Goal: Information Seeking & Learning: Compare options

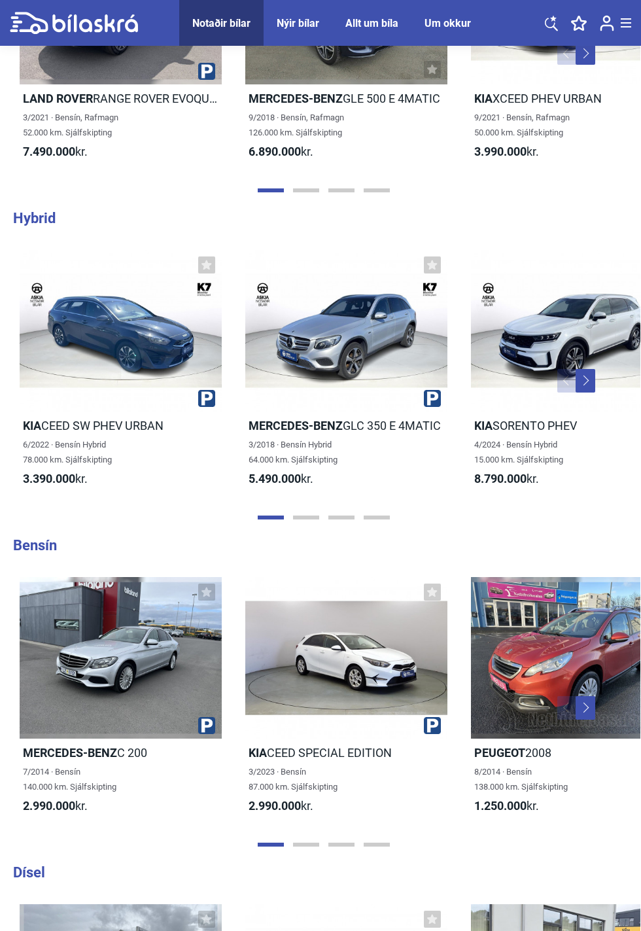
scroll to position [1744, 0]
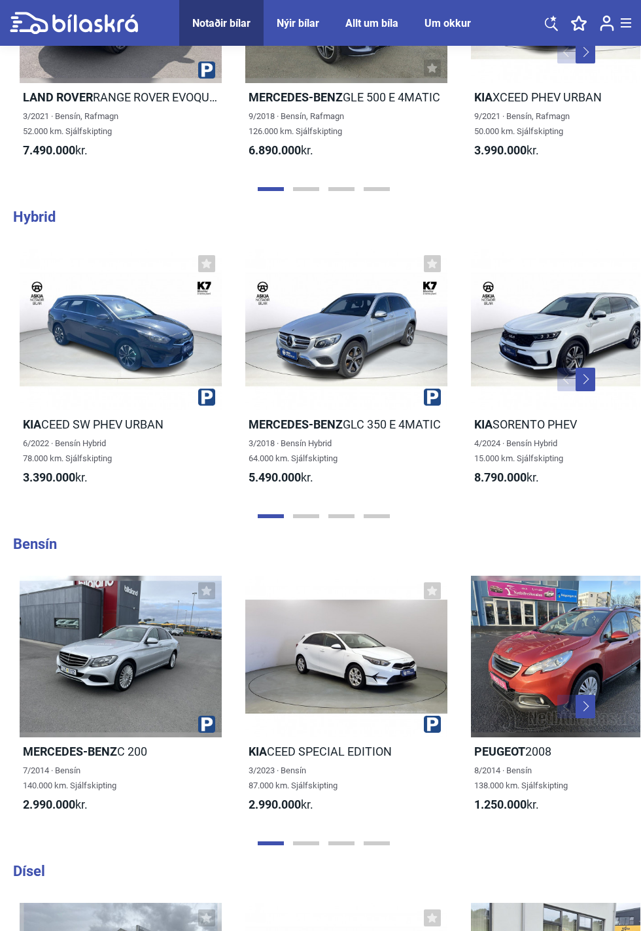
click at [82, 767] on div "7/2014 · Bensín 140.000 km. Sjálfskipting" at bounding box center [121, 778] width 202 height 30
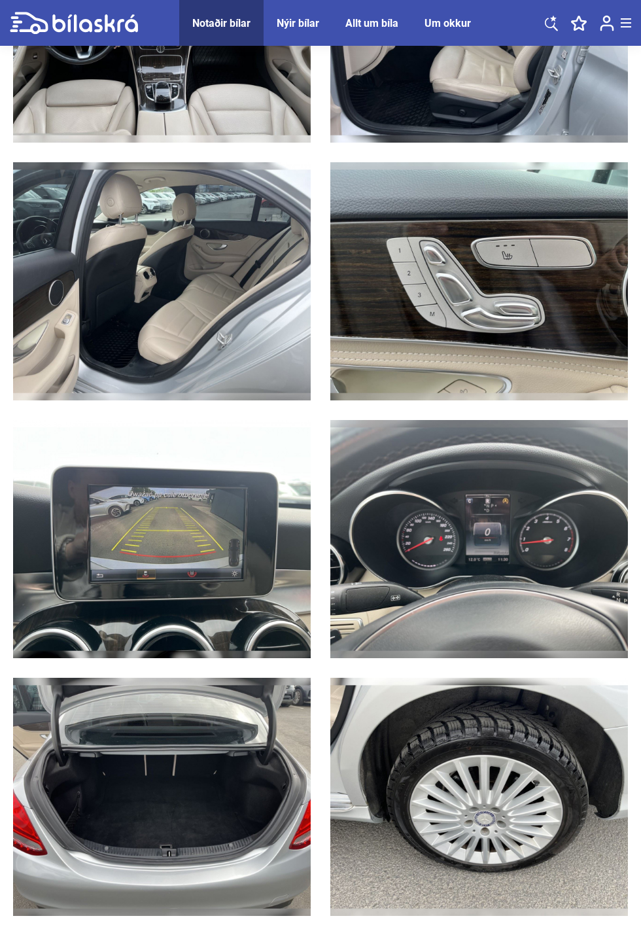
scroll to position [2369, 0]
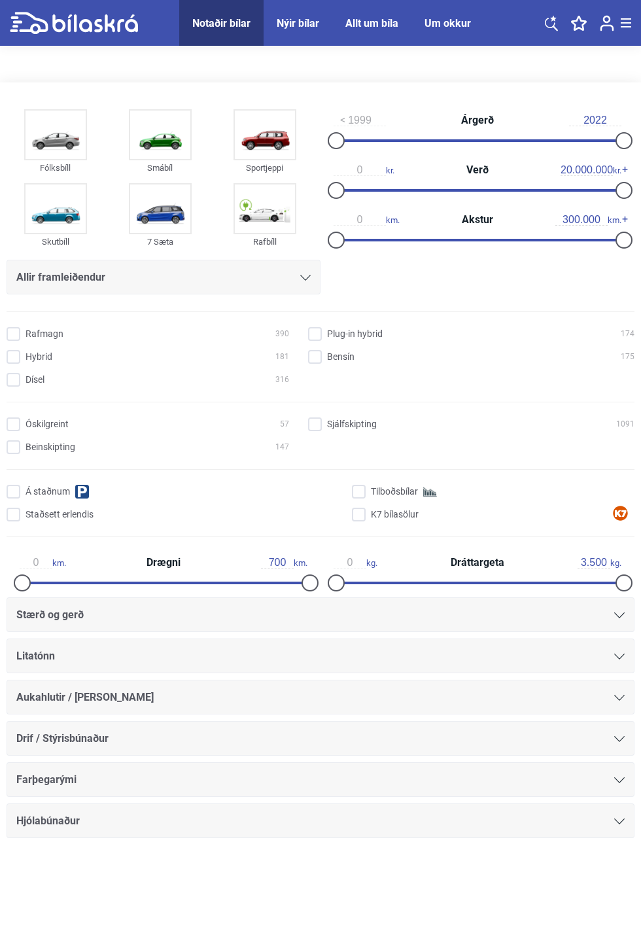
click at [156, 219] on img at bounding box center [160, 209] width 60 height 48
click at [186, 211] on img at bounding box center [160, 209] width 60 height 48
click at [607, 613] on div "Stærð og gerð" at bounding box center [320, 615] width 609 height 18
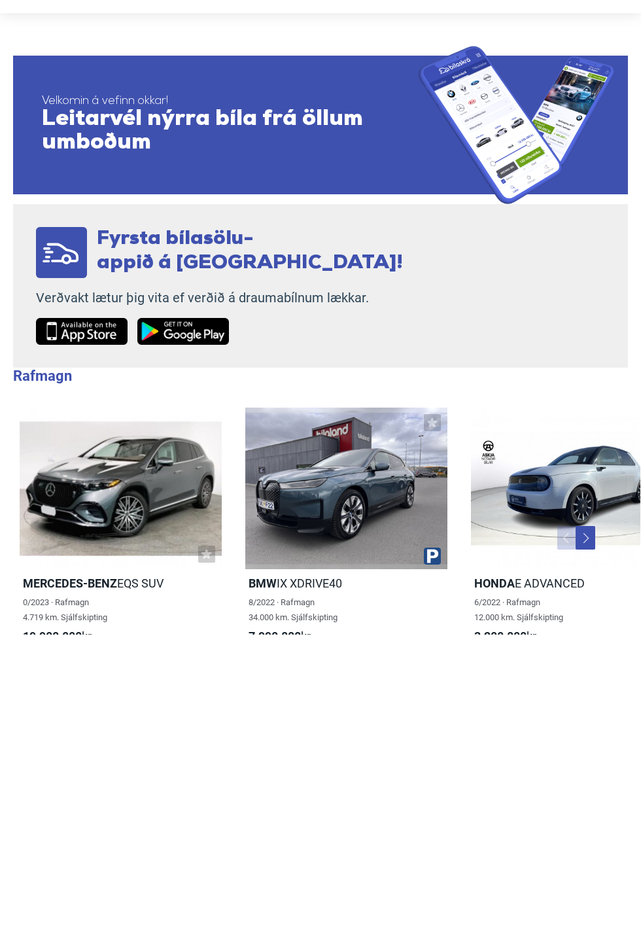
scroll to position [953, 0]
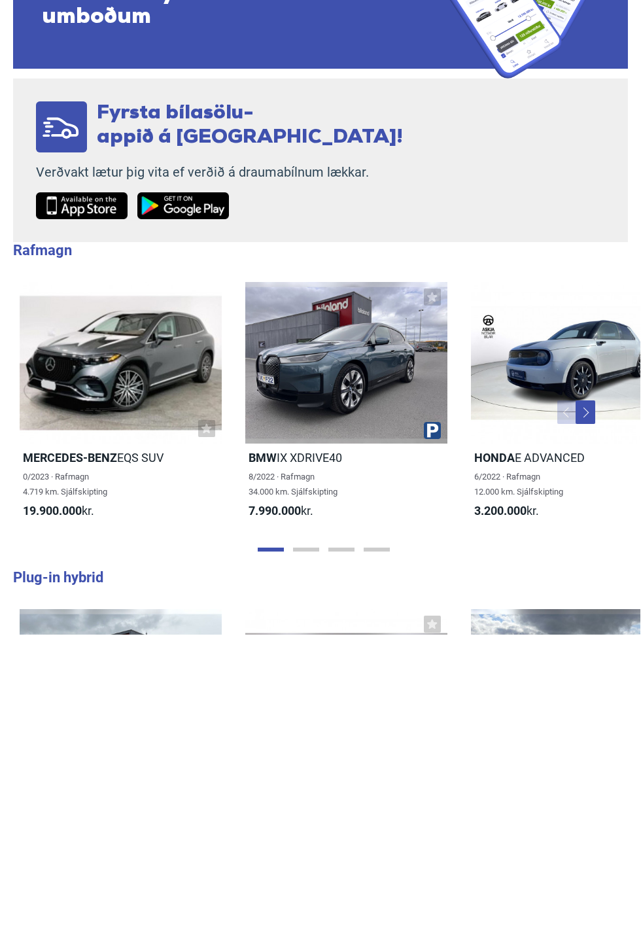
click at [300, 787] on span "8/2022 · Rafmagn 34.000 km. Sjálfskipting" at bounding box center [293, 781] width 89 height 25
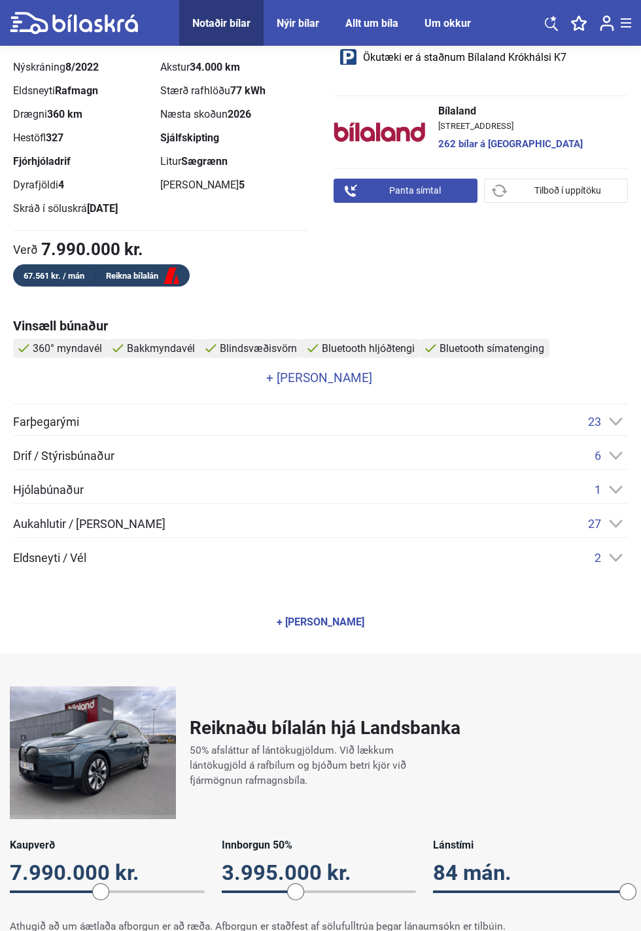
scroll to position [598, 0]
click at [620, 550] on div "2" at bounding box center [611, 557] width 33 height 14
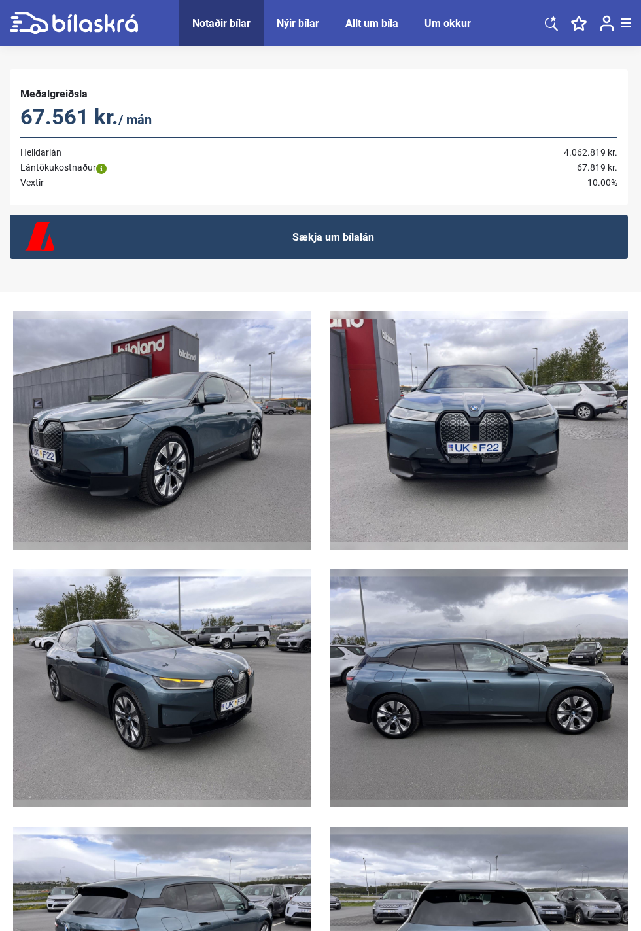
scroll to position [1549, 0]
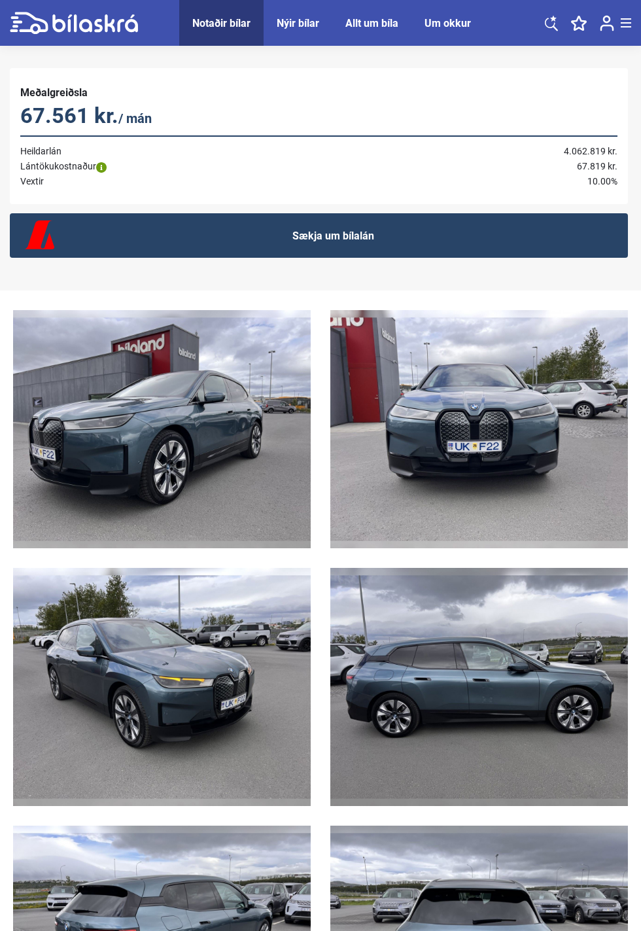
click at [180, 453] on img at bounding box center [162, 429] width 298 height 238
click at [465, 698] on img at bounding box center [480, 687] width 298 height 238
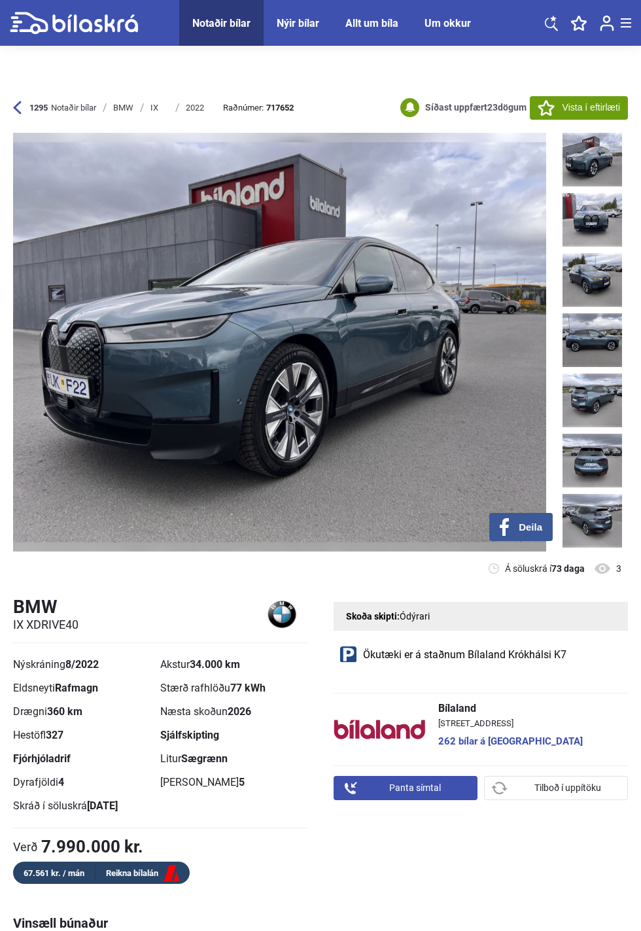
click at [611, 342] on img at bounding box center [593, 341] width 60 height 54
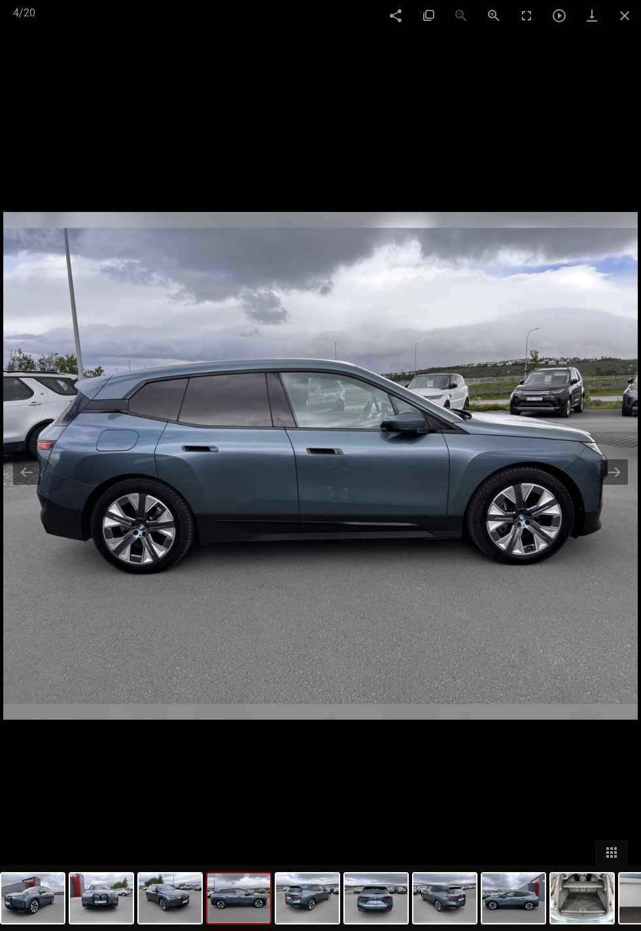
click at [620, 465] on button at bounding box center [614, 472] width 27 height 26
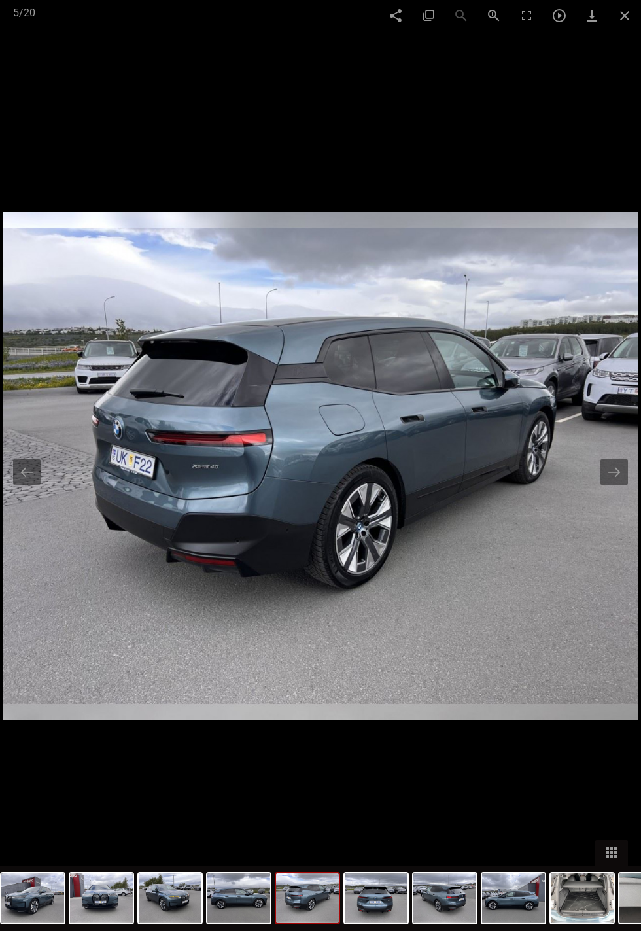
click at [622, 465] on button at bounding box center [614, 472] width 27 height 26
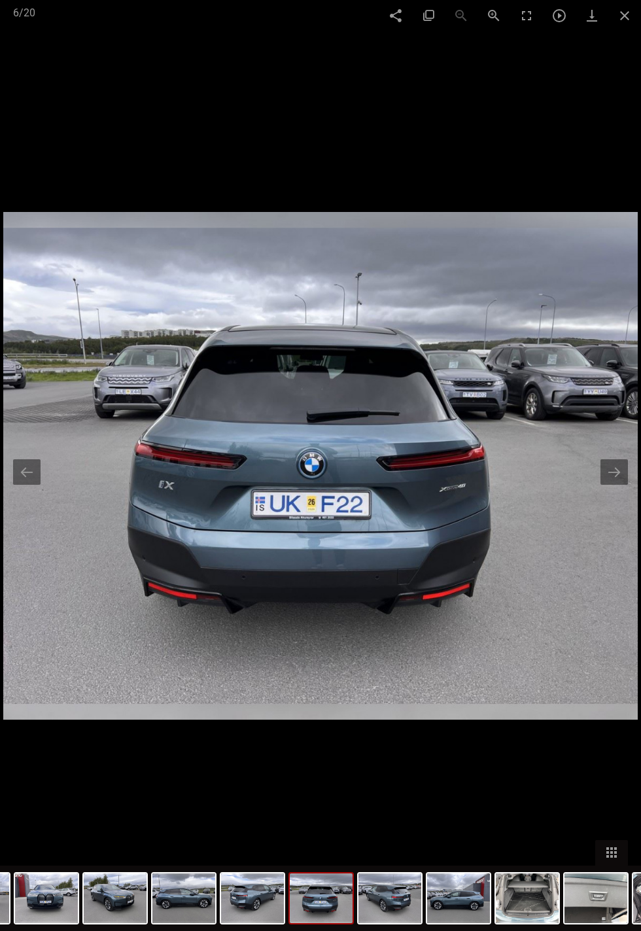
click at [624, 465] on button at bounding box center [614, 472] width 27 height 26
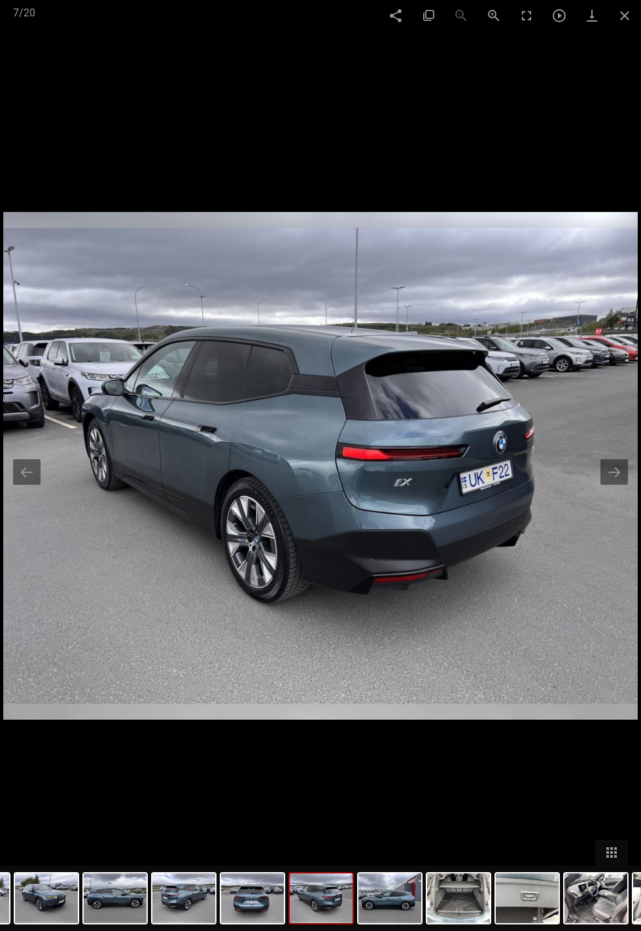
click at [624, 465] on button at bounding box center [614, 472] width 27 height 26
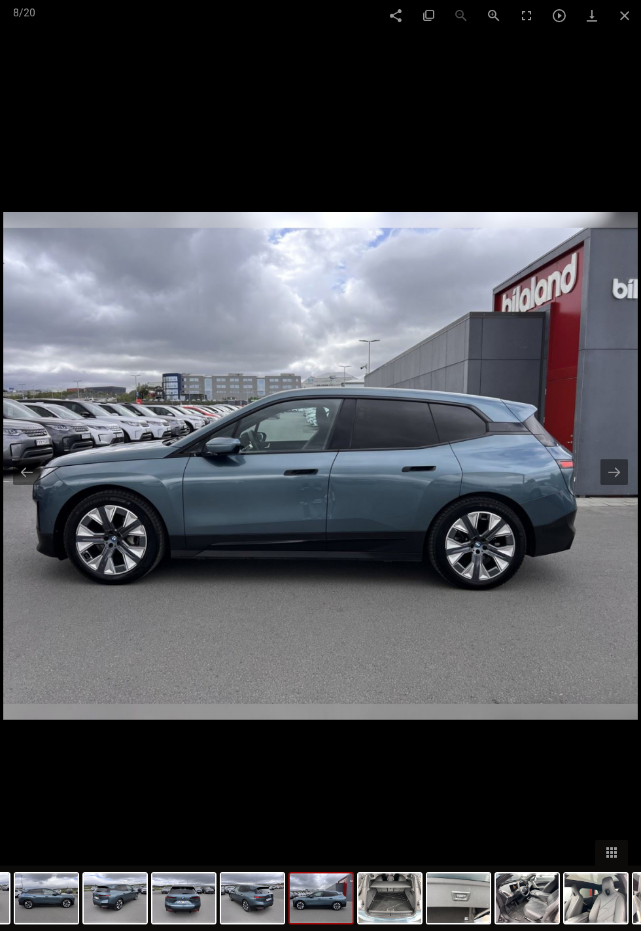
click at [624, 467] on button at bounding box center [614, 472] width 27 height 26
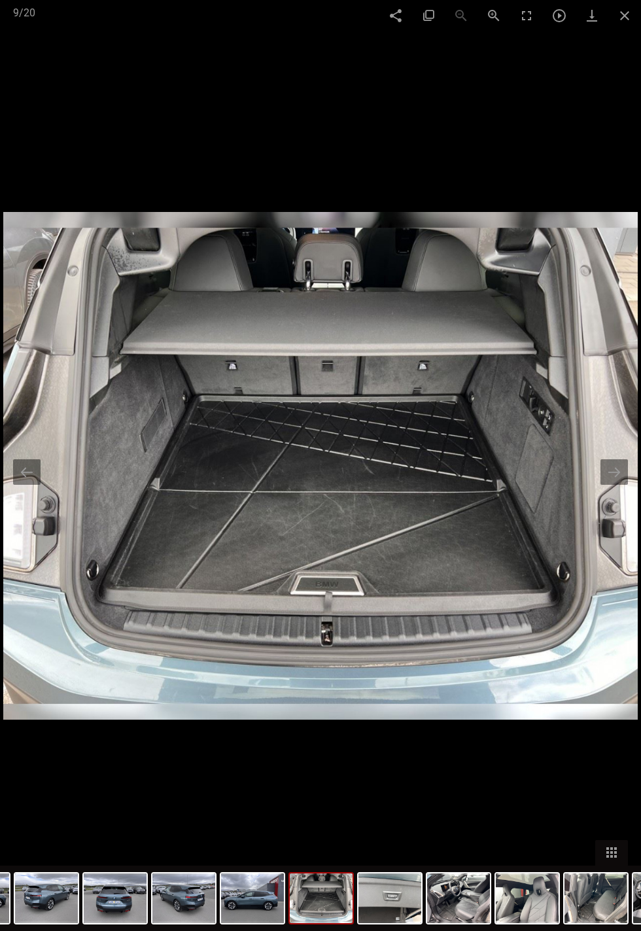
click at [625, 468] on button at bounding box center [614, 472] width 27 height 26
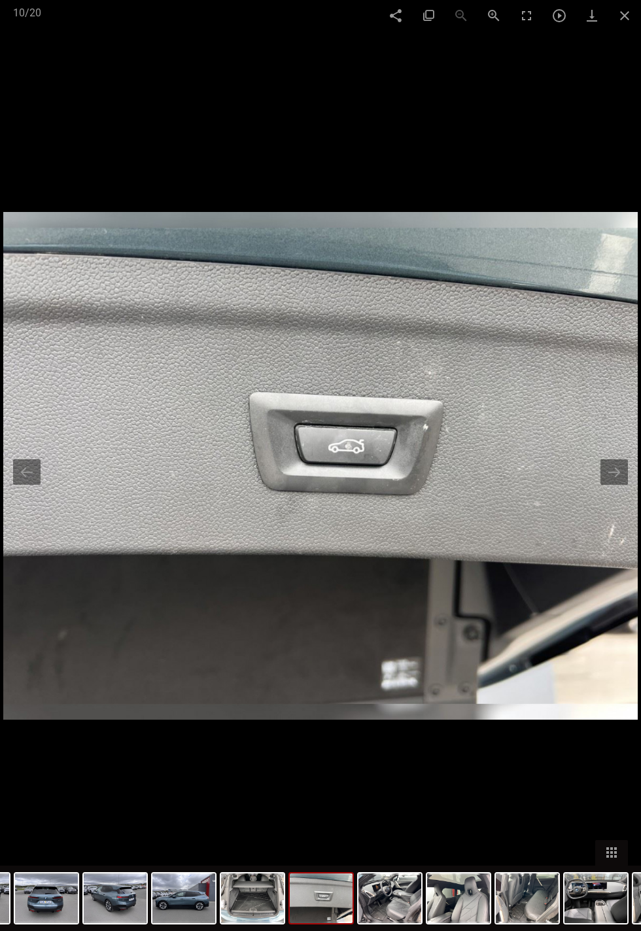
click at [623, 466] on button at bounding box center [614, 472] width 27 height 26
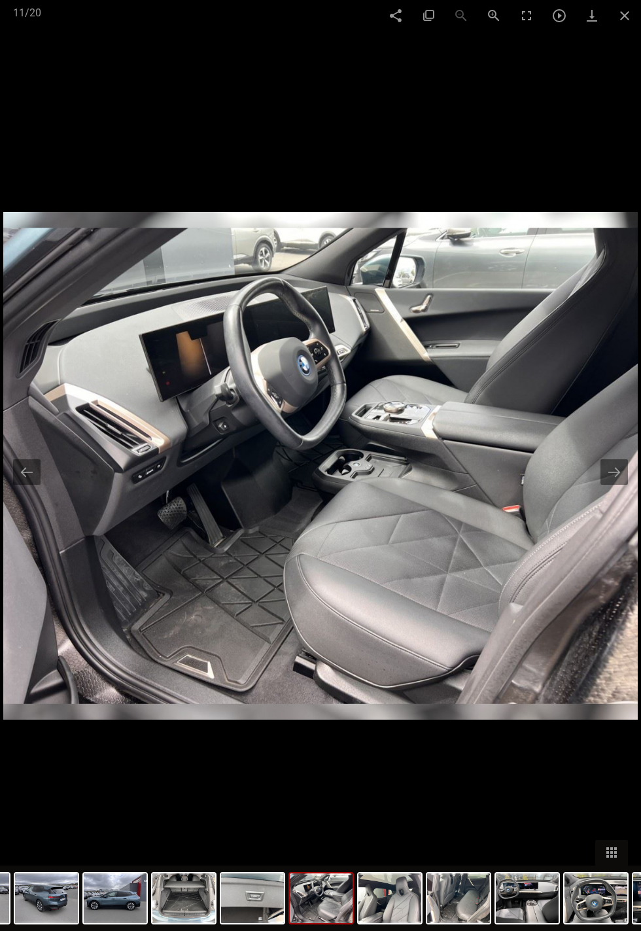
click at [626, 461] on button at bounding box center [614, 472] width 27 height 26
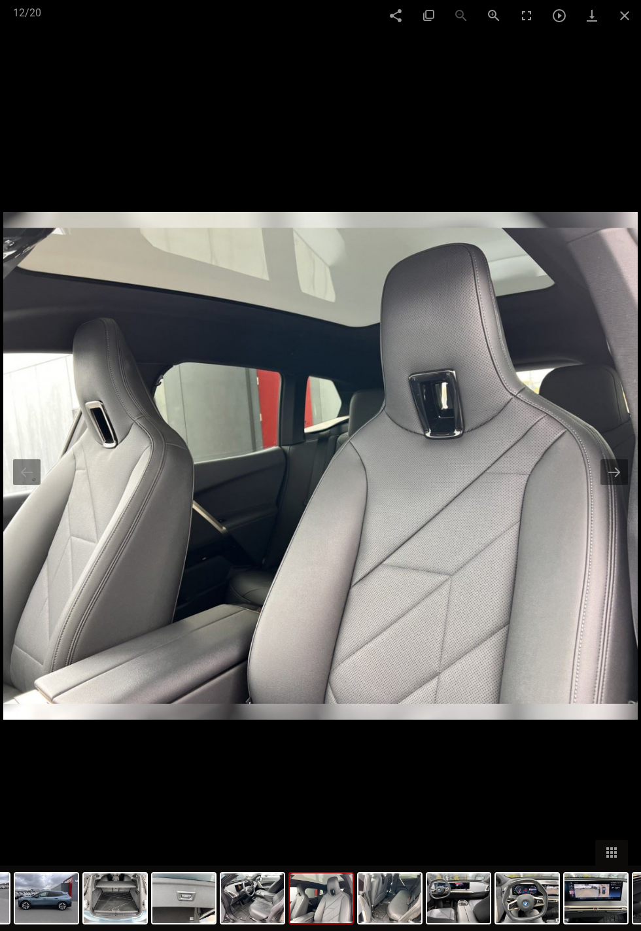
click at [622, 461] on button at bounding box center [614, 472] width 27 height 26
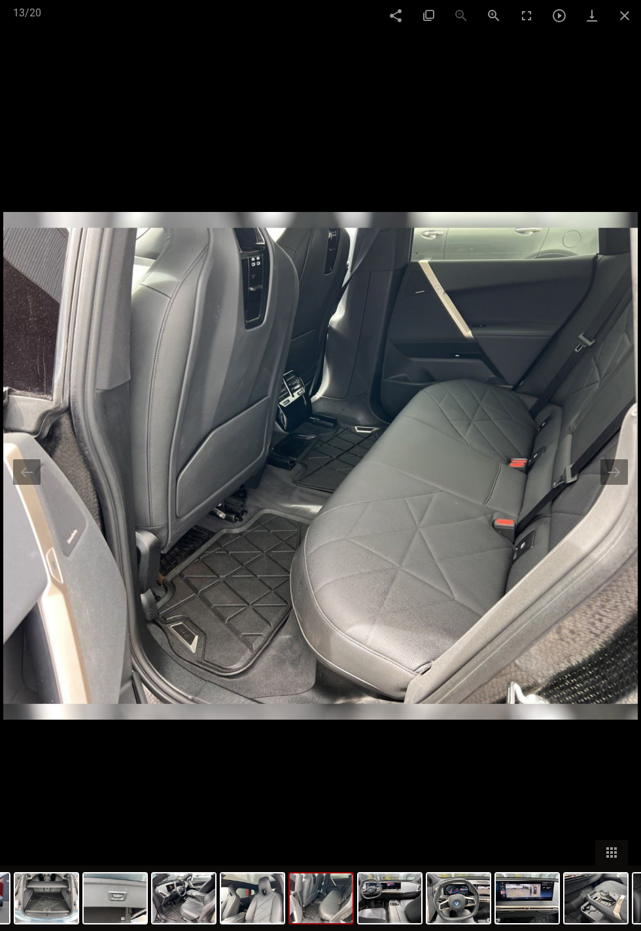
click at [625, 463] on button at bounding box center [614, 472] width 27 height 26
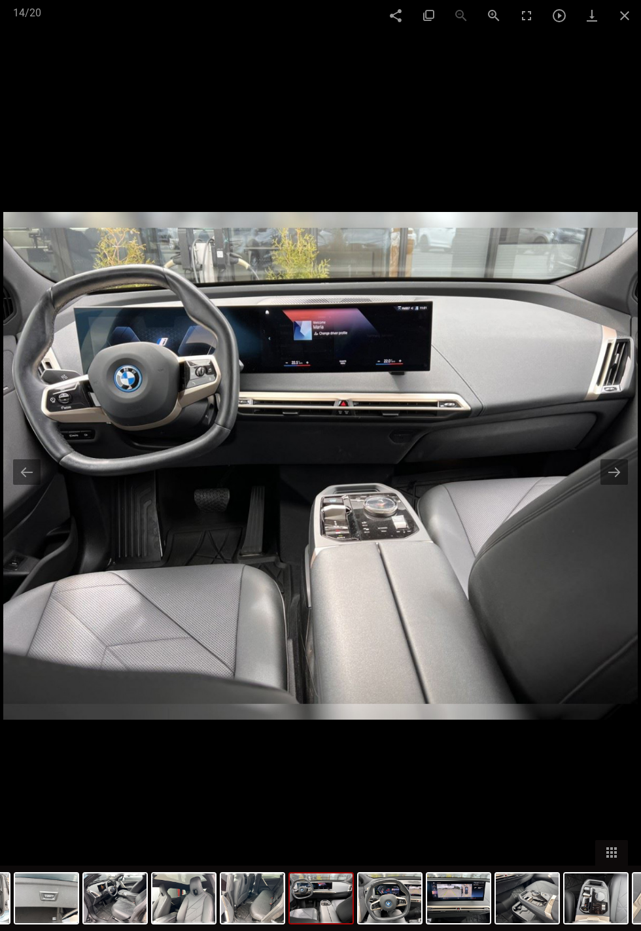
click at [624, 461] on button at bounding box center [614, 472] width 27 height 26
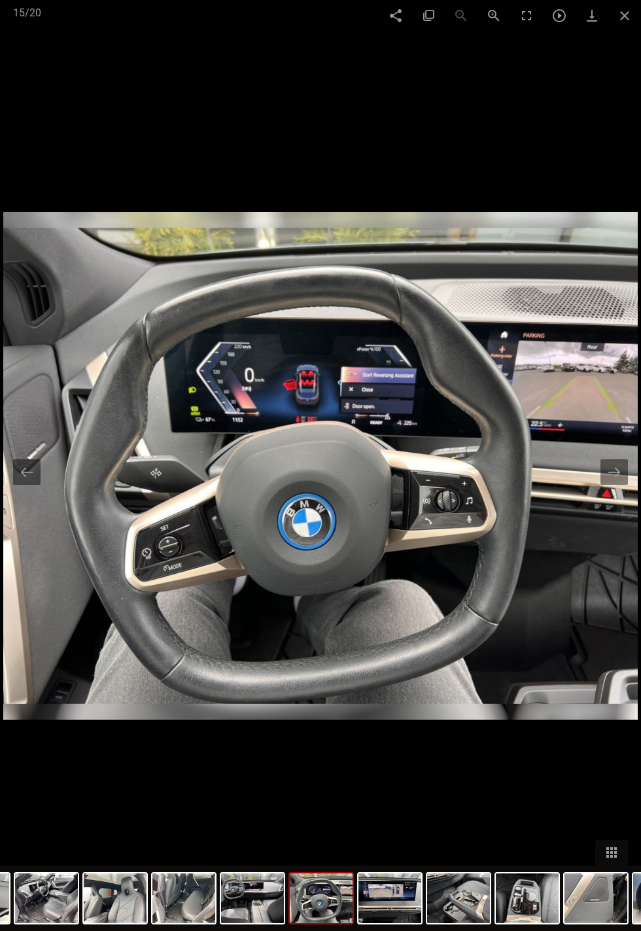
click at [626, 472] on button at bounding box center [614, 472] width 27 height 26
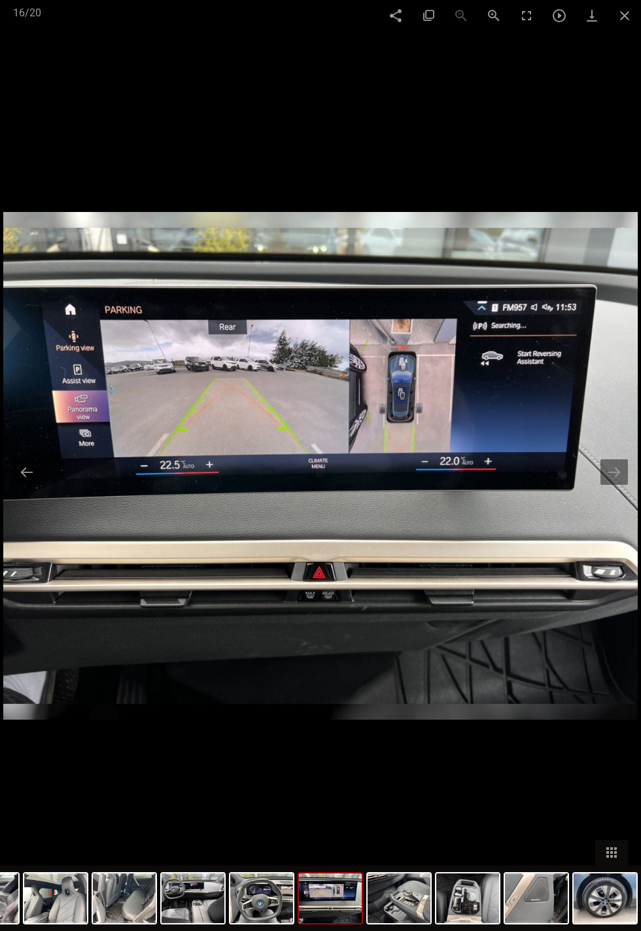
click at [620, 474] on button at bounding box center [614, 472] width 27 height 26
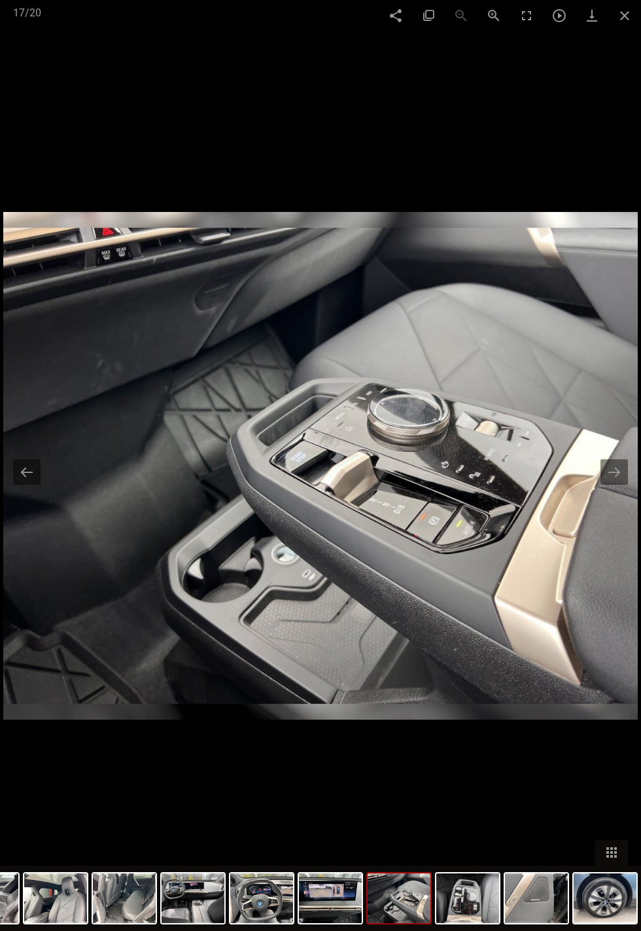
click at [626, 470] on button at bounding box center [614, 472] width 27 height 26
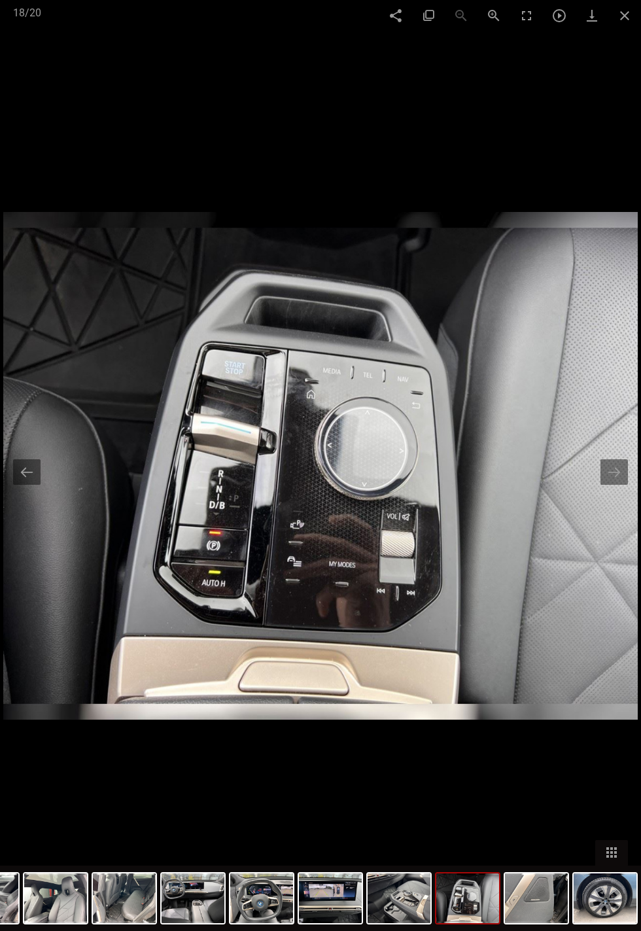
click at [624, 470] on button at bounding box center [614, 472] width 27 height 26
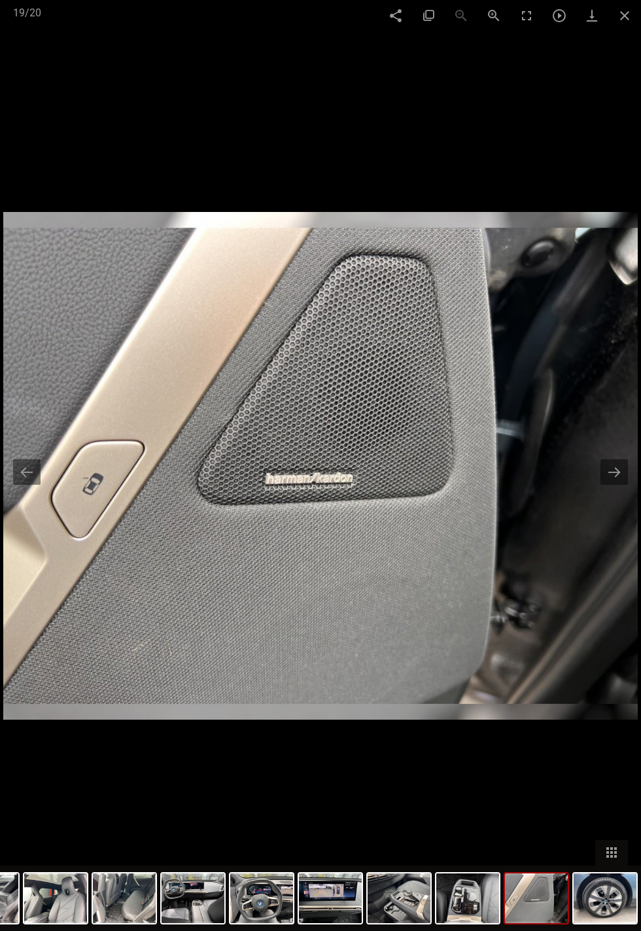
click at [626, 466] on button at bounding box center [614, 472] width 27 height 26
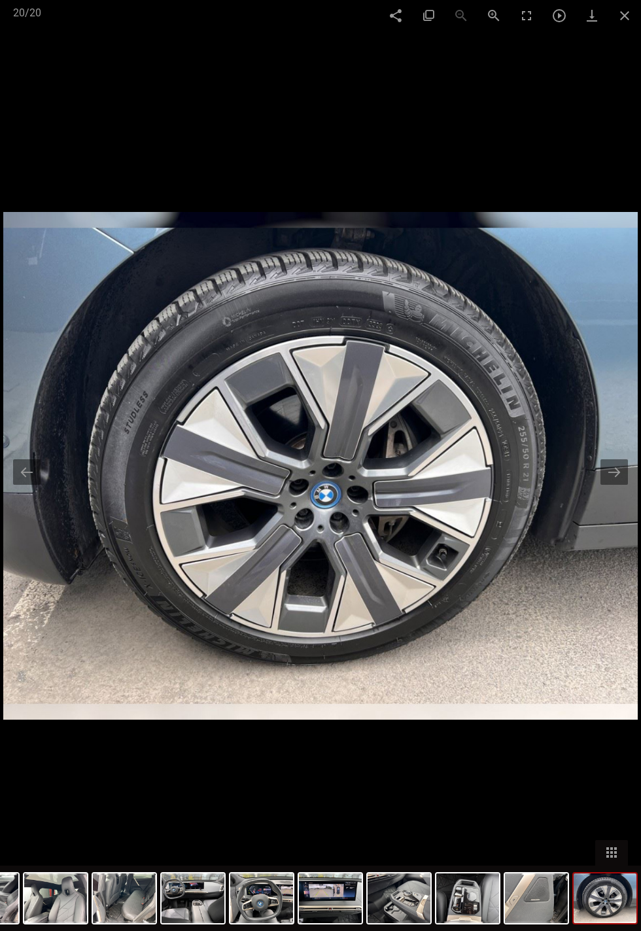
click at [626, 465] on button at bounding box center [614, 472] width 27 height 26
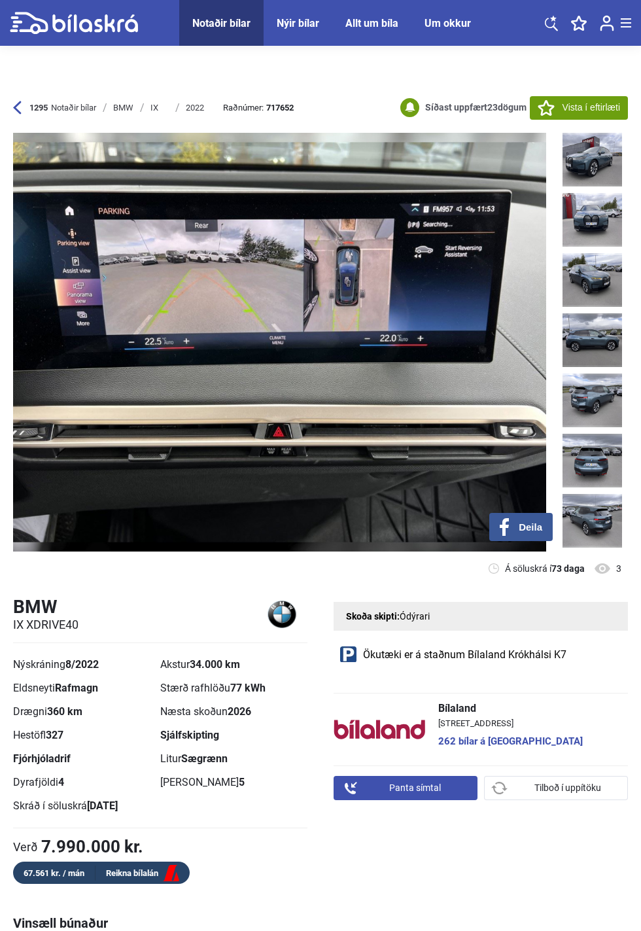
click at [207, 27] on div "Notaðir bílar" at bounding box center [221, 23] width 58 height 12
click at [96, 35] on link at bounding box center [74, 23] width 128 height 46
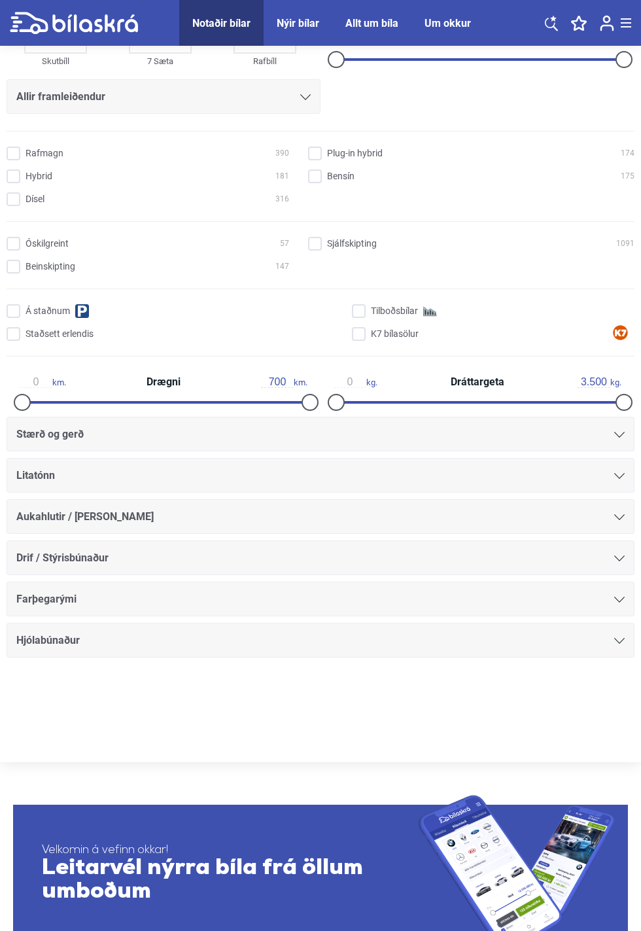
scroll to position [181, 0]
click at [295, 92] on div "Allir framleiðendur" at bounding box center [163, 97] width 295 height 18
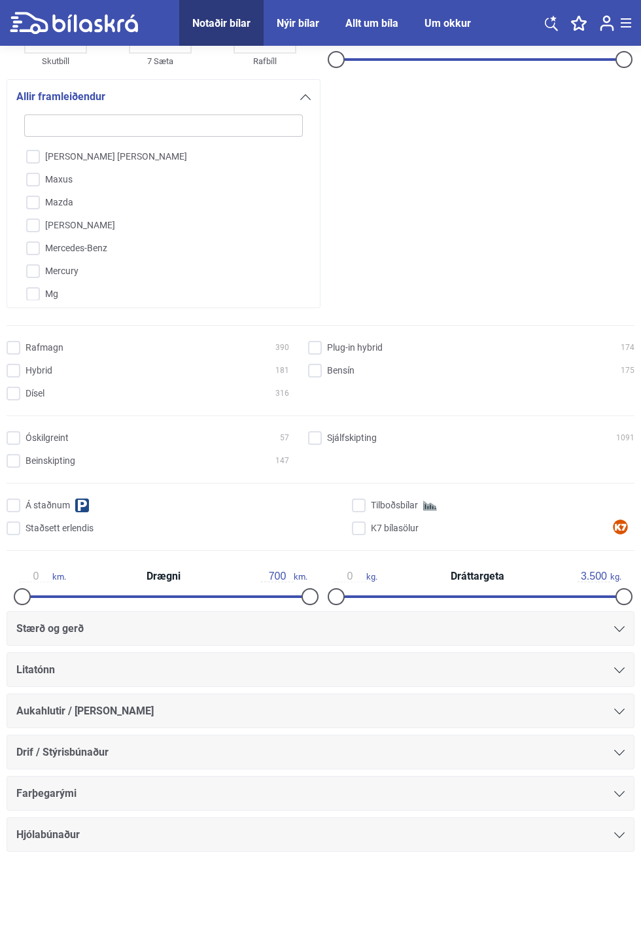
scroll to position [1945, 0]
click at [88, 254] on input "Mercedes-Benz" at bounding box center [155, 249] width 280 height 23
checkbox input "true"
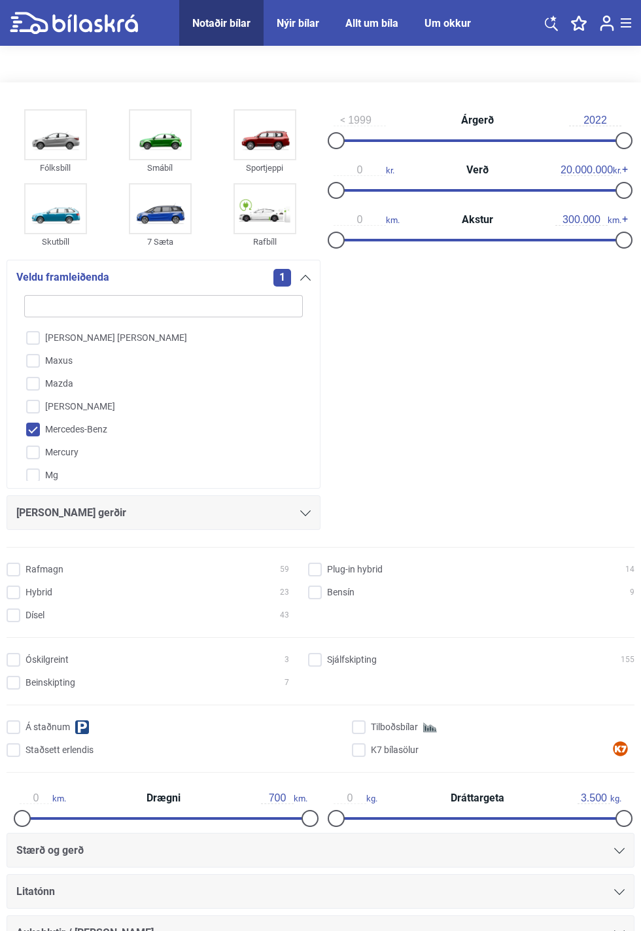
click at [25, 618] on input "Dísel 43" at bounding box center [150, 616] width 283 height 14
checkbox input "true"
click at [318, 598] on input "Bensín 9" at bounding box center [473, 593] width 327 height 14
checkbox input "true"
click at [301, 516] on icon at bounding box center [305, 514] width 10 height 6
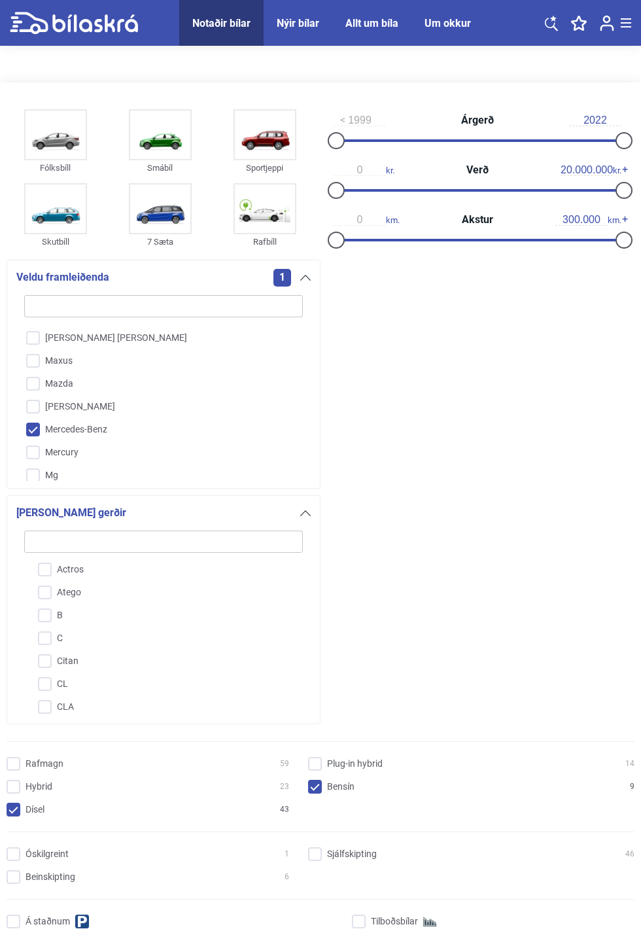
scroll to position [67, 0]
click at [49, 591] on input "B" at bounding box center [155, 596] width 280 height 23
checkbox input "true"
click at [271, 139] on img at bounding box center [265, 135] width 60 height 48
click at [97, 24] on icon at bounding box center [95, 23] width 86 height 18
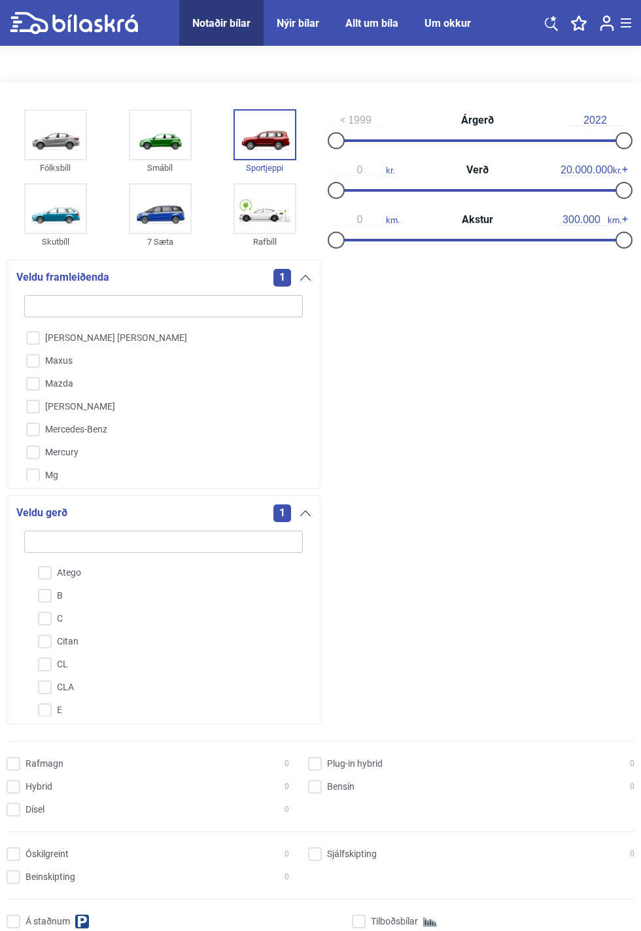
checkbox input "false"
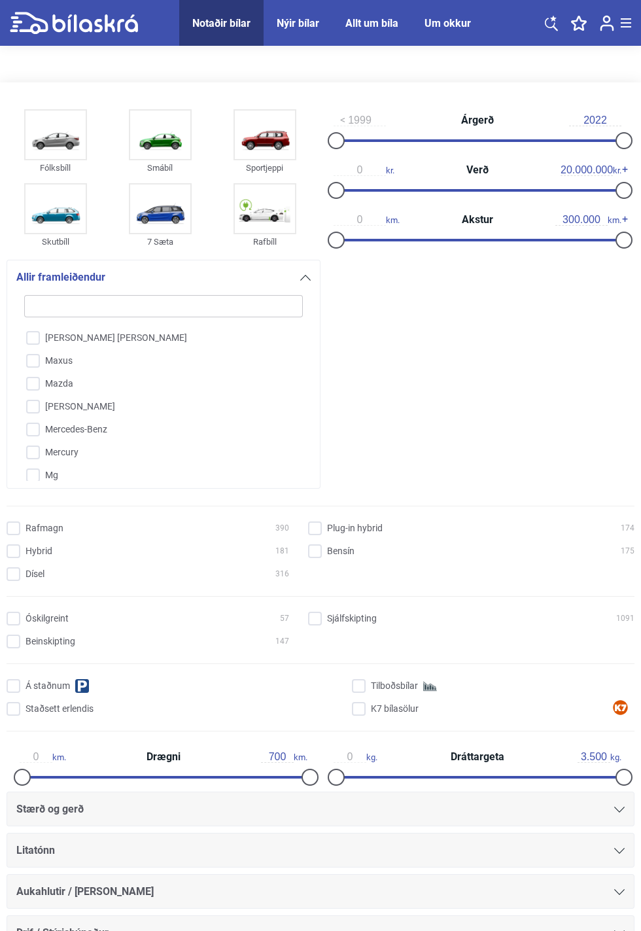
click at [265, 139] on img at bounding box center [265, 135] width 60 height 48
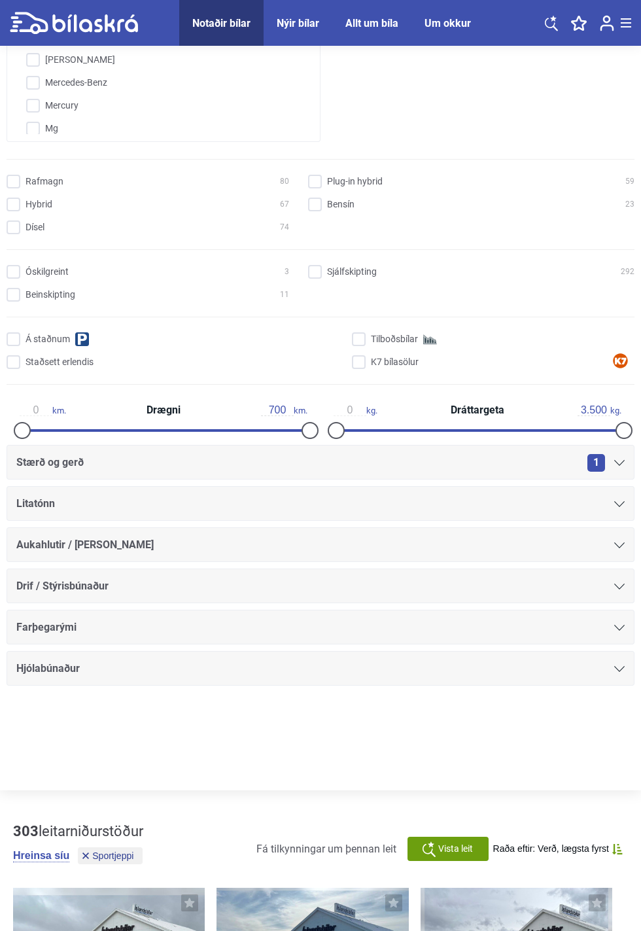
scroll to position [641, 0]
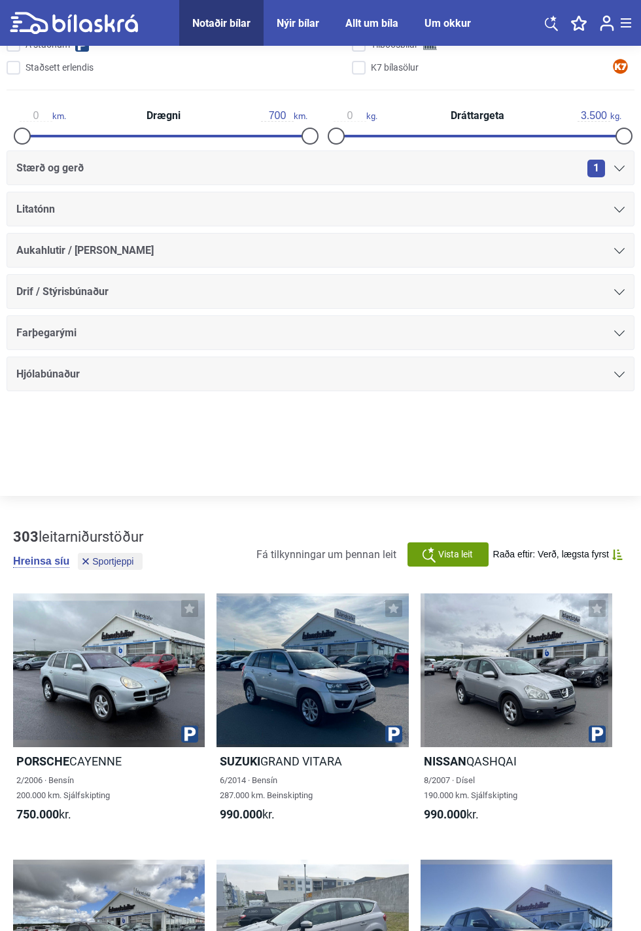
click at [490, 763] on h2 "Nissan QASHQAI" at bounding box center [517, 761] width 192 height 15
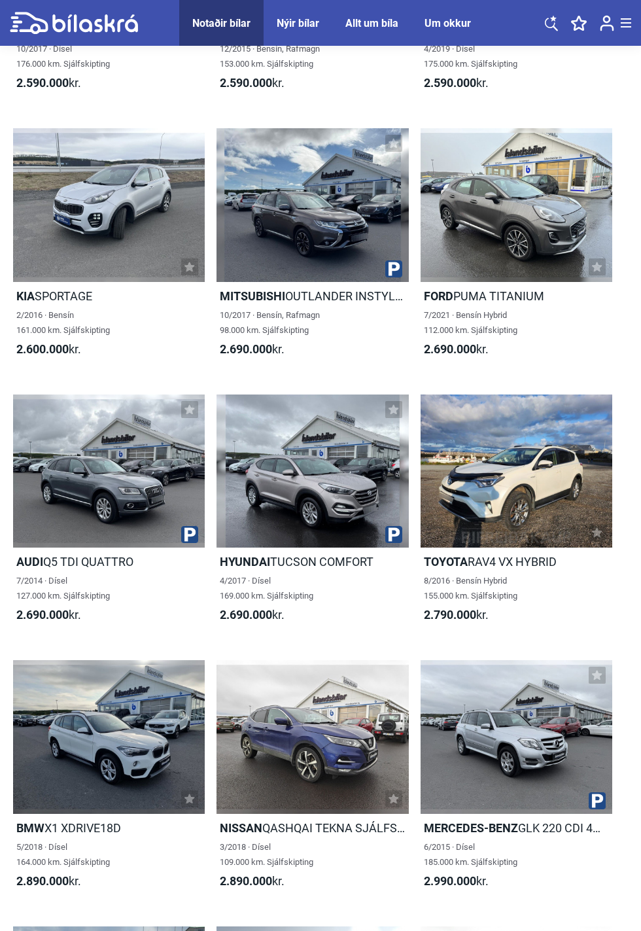
scroll to position [4107, 0]
click at [288, 584] on div "4/2017 · Dísel 169.000 km. Sjálfskipting" at bounding box center [313, 588] width 192 height 30
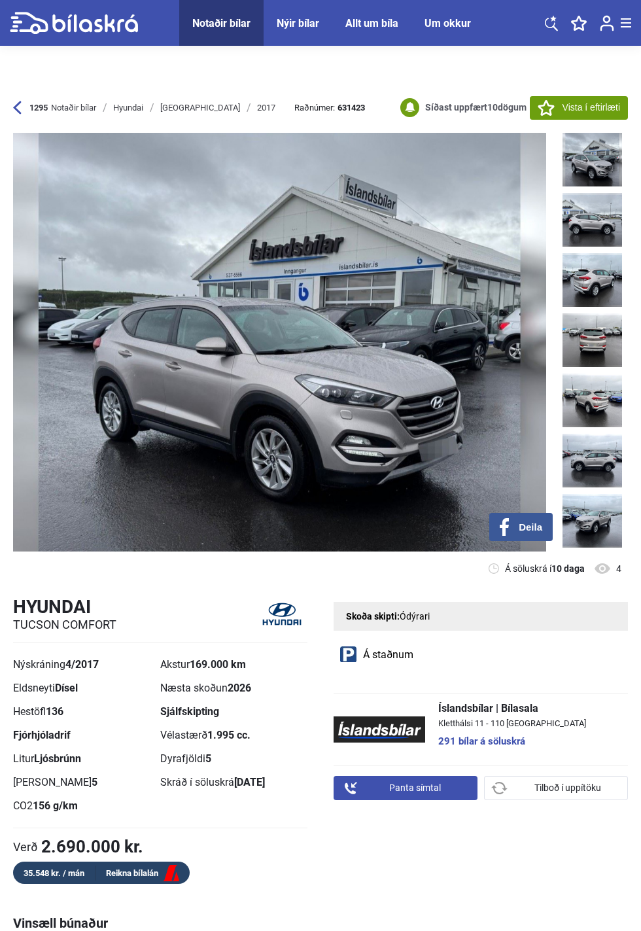
click at [593, 521] on img at bounding box center [593, 521] width 60 height 54
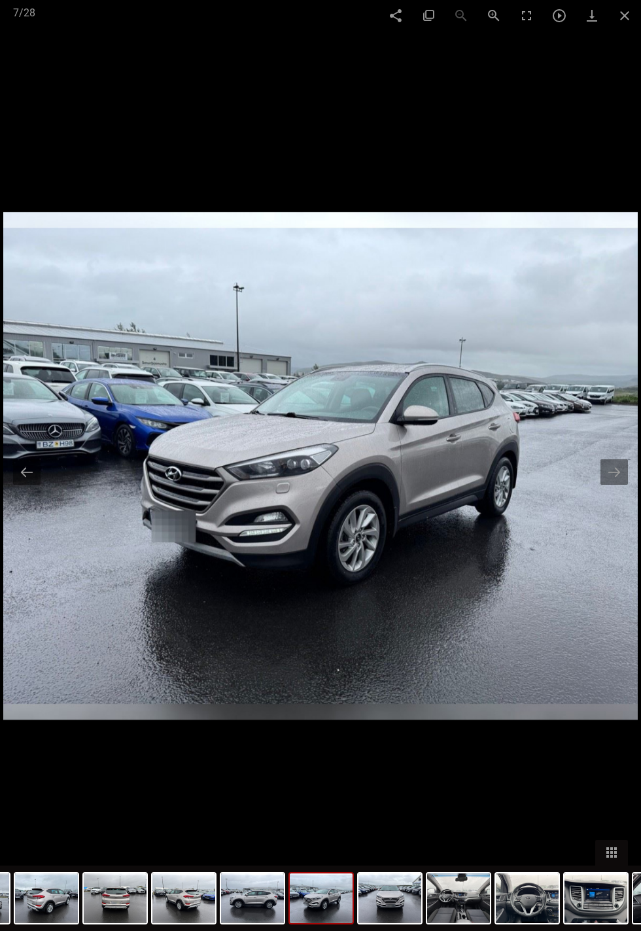
click at [612, 511] on div at bounding box center [320, 465] width 641 height 931
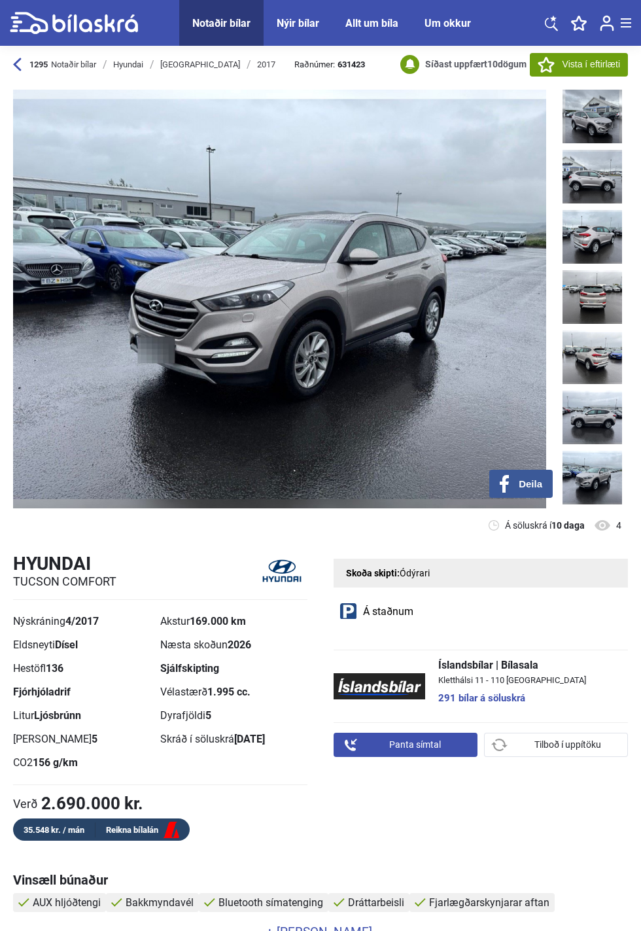
scroll to position [10, 0]
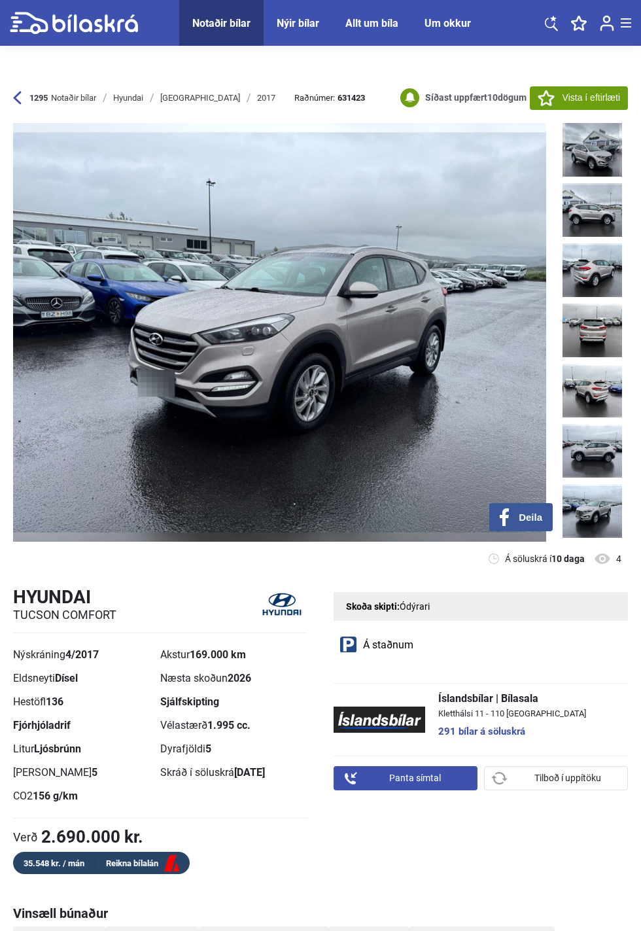
click at [597, 391] on img at bounding box center [593, 391] width 60 height 54
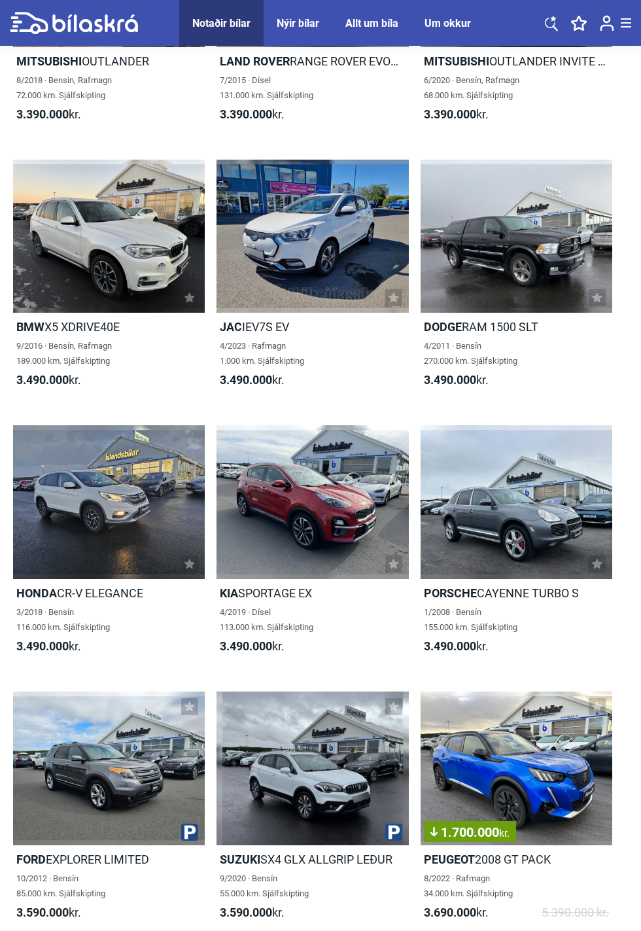
scroll to position [5637, 0]
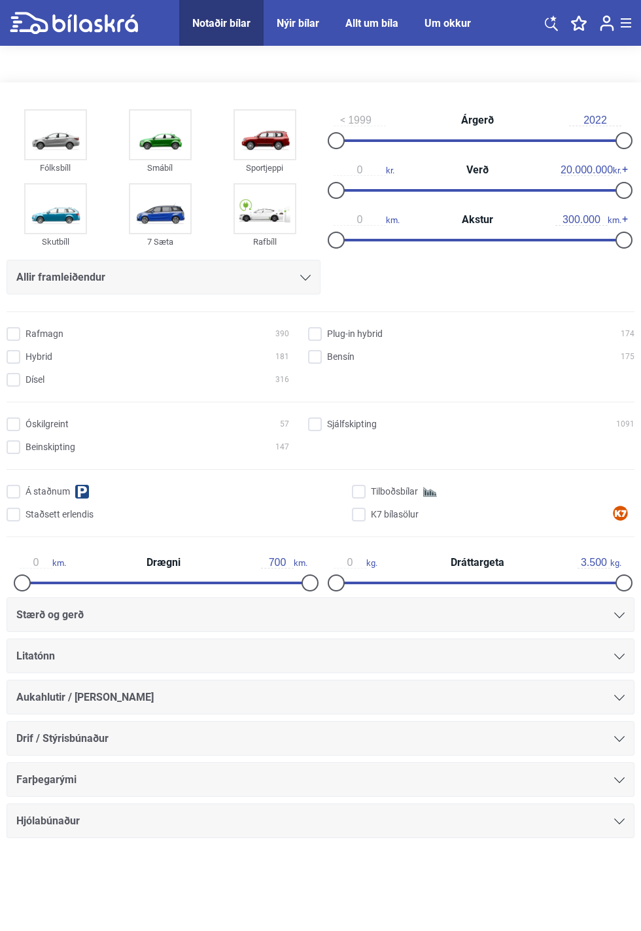
click at [67, 219] on img at bounding box center [56, 209] width 60 height 48
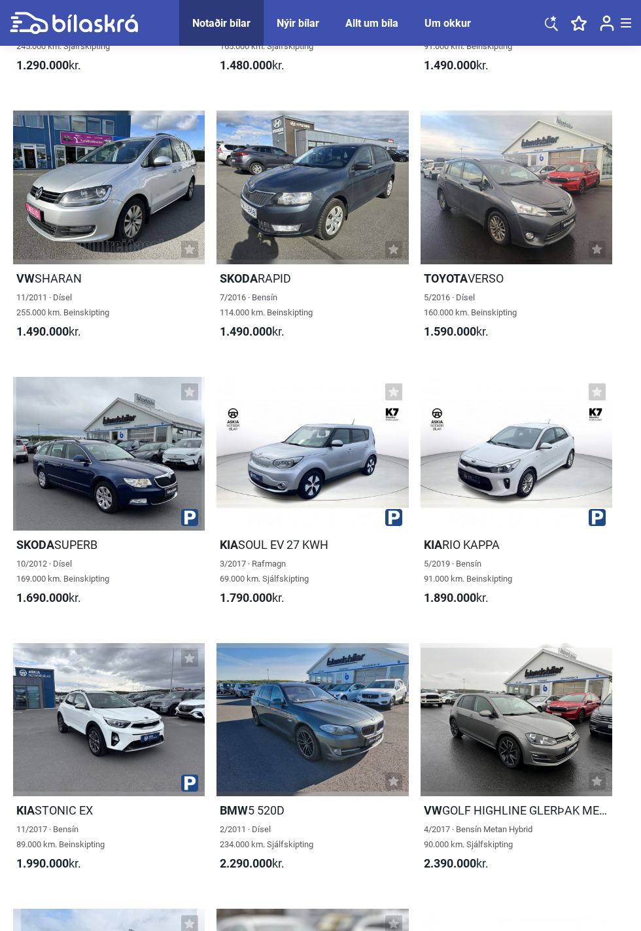
scroll to position [1460, 0]
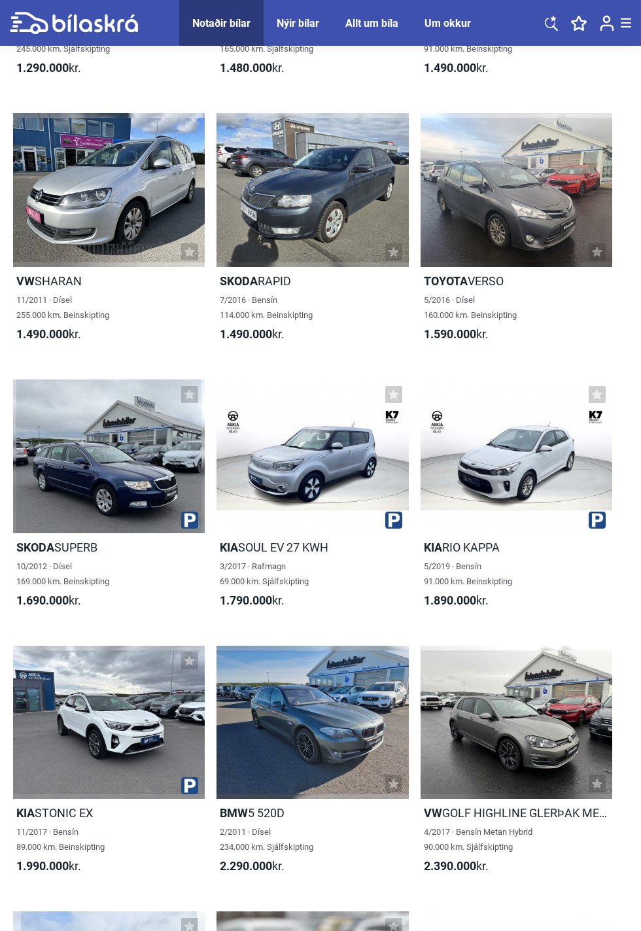
click at [88, 565] on div "10/2012 · [GEOGRAPHIC_DATA] 169.000 km. Beinskipting" at bounding box center [109, 574] width 192 height 30
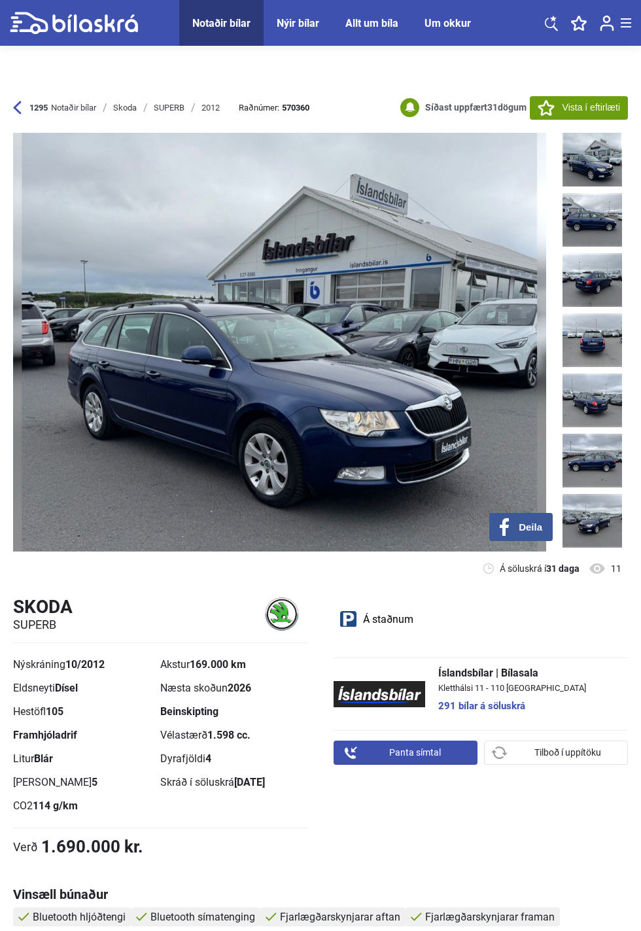
click at [601, 522] on img at bounding box center [593, 521] width 60 height 54
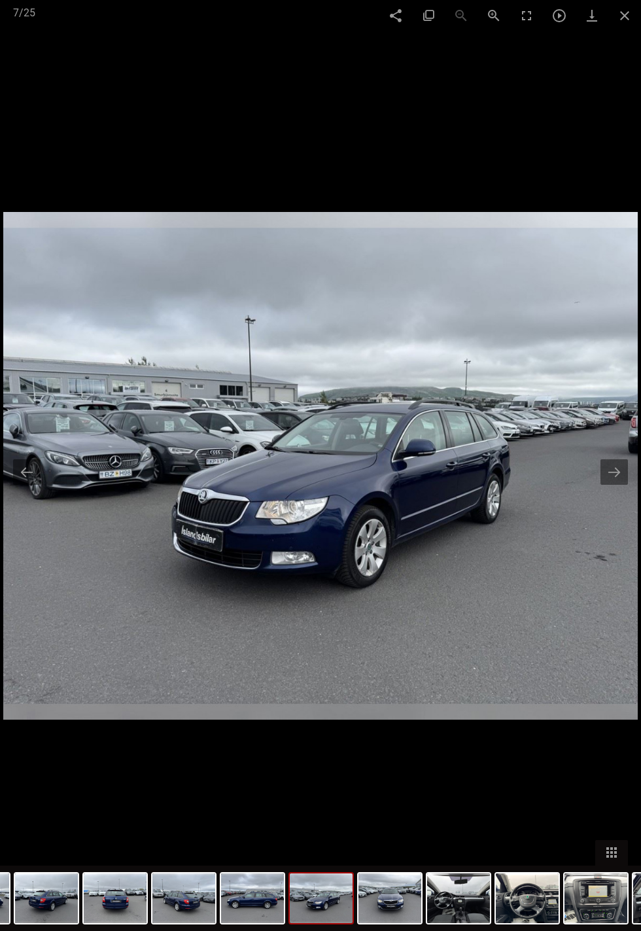
click at [627, 463] on button at bounding box center [614, 472] width 27 height 26
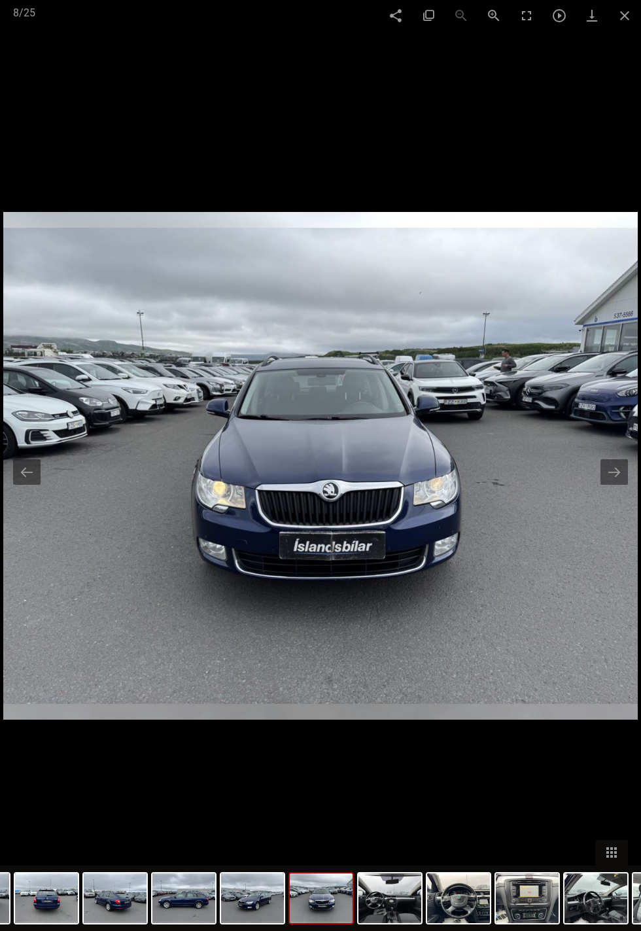
click at [626, 467] on button at bounding box center [614, 472] width 27 height 26
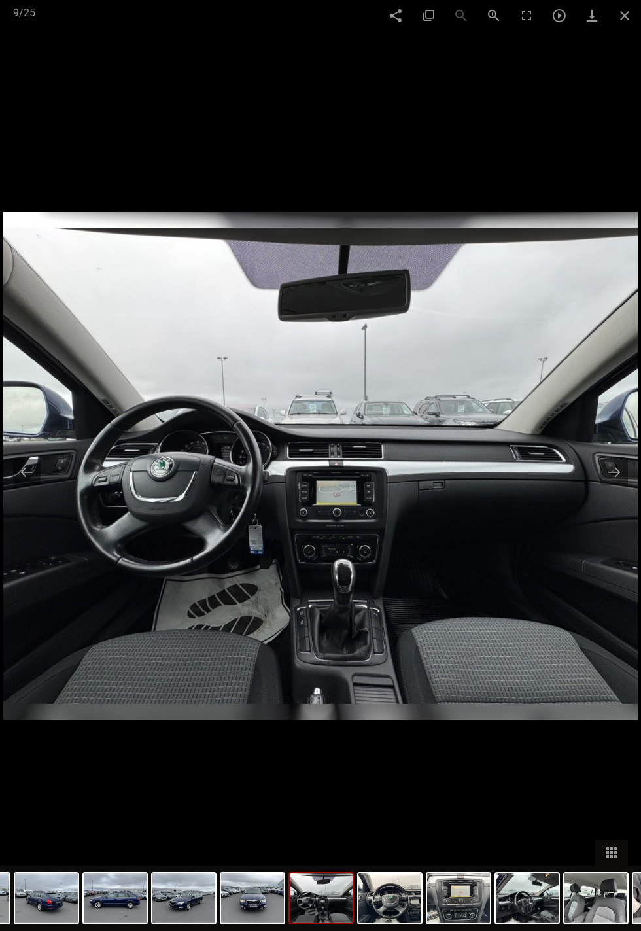
click at [628, 465] on button at bounding box center [614, 472] width 27 height 26
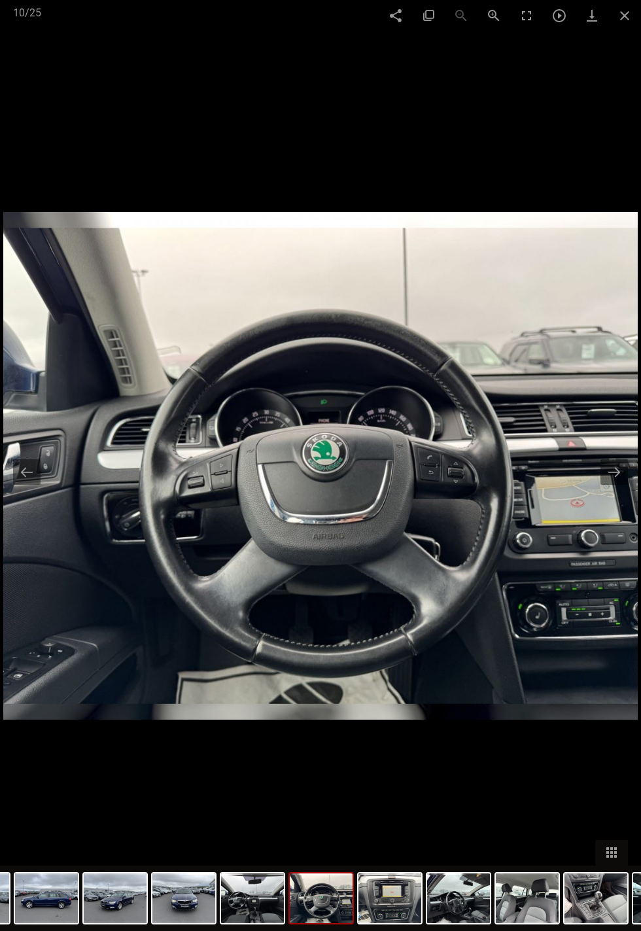
click at [627, 461] on button at bounding box center [614, 472] width 27 height 26
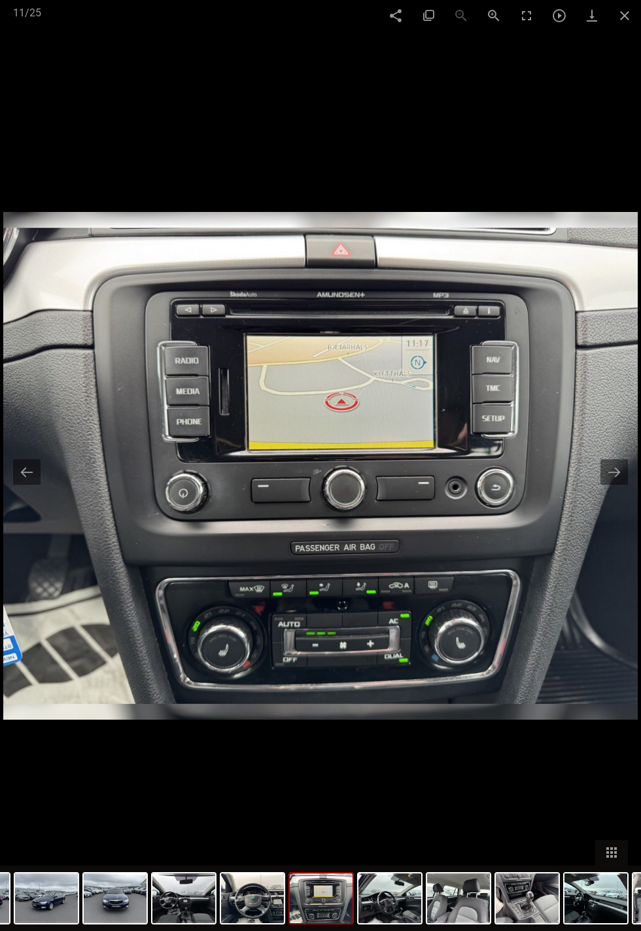
click at [623, 465] on button at bounding box center [614, 472] width 27 height 26
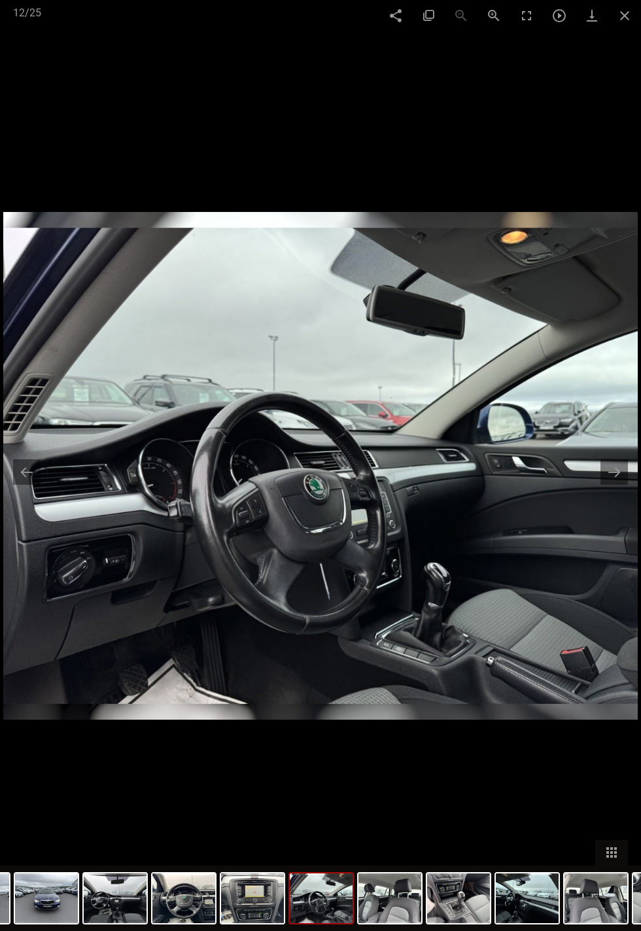
click at [624, 466] on button at bounding box center [614, 472] width 27 height 26
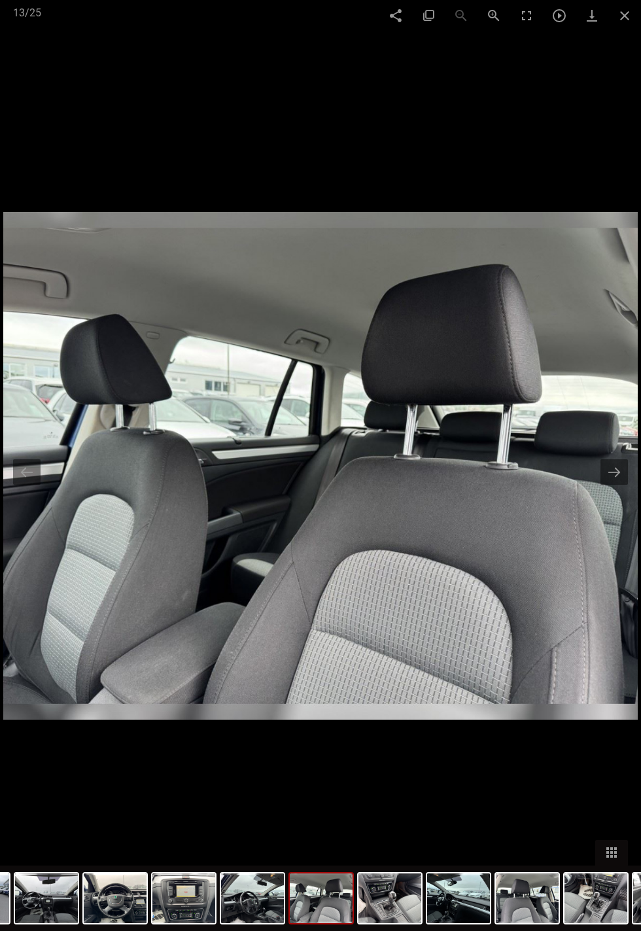
click at [626, 466] on button at bounding box center [614, 472] width 27 height 26
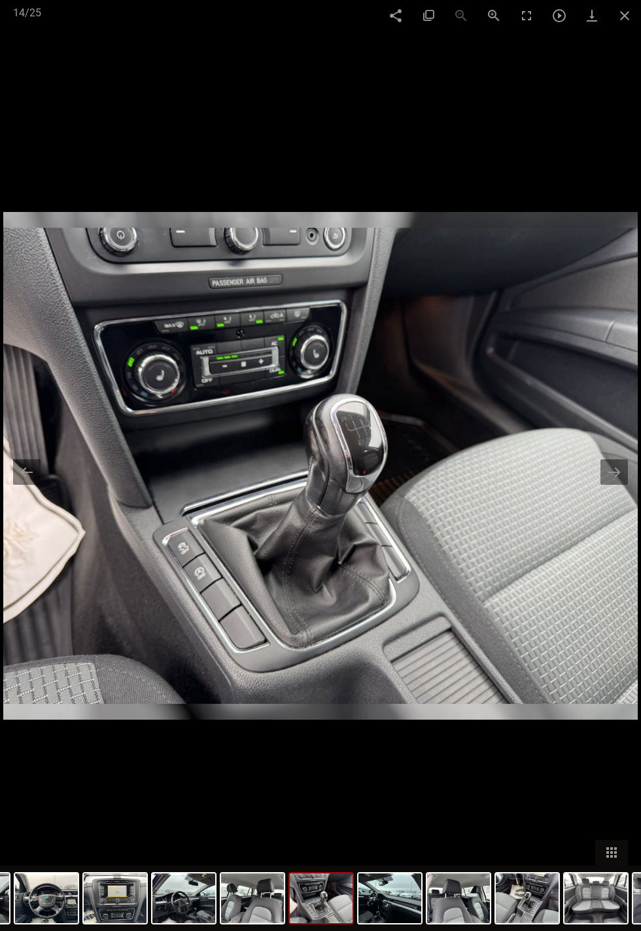
click at [622, 465] on button at bounding box center [614, 472] width 27 height 26
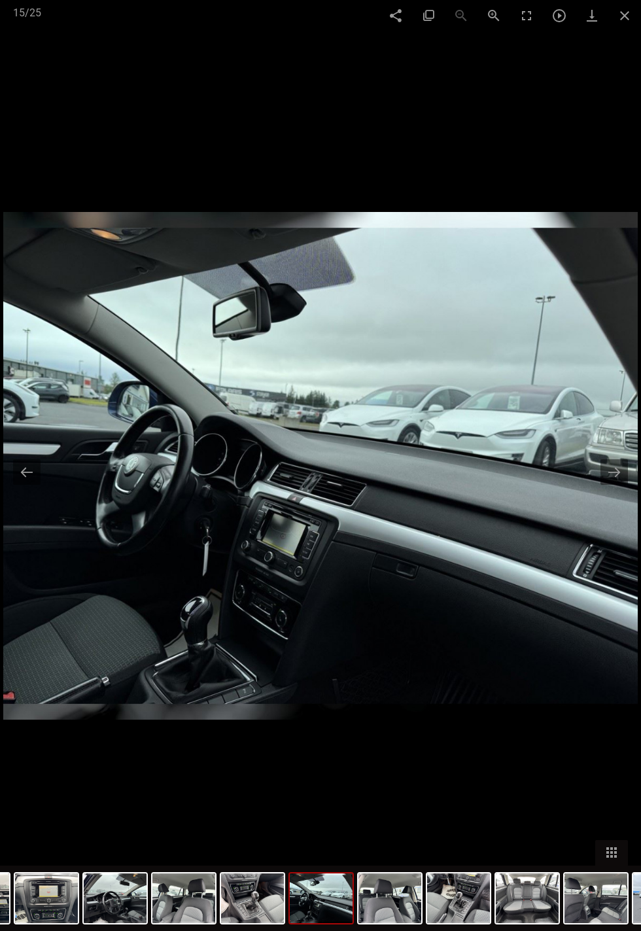
click at [623, 467] on button at bounding box center [614, 472] width 27 height 26
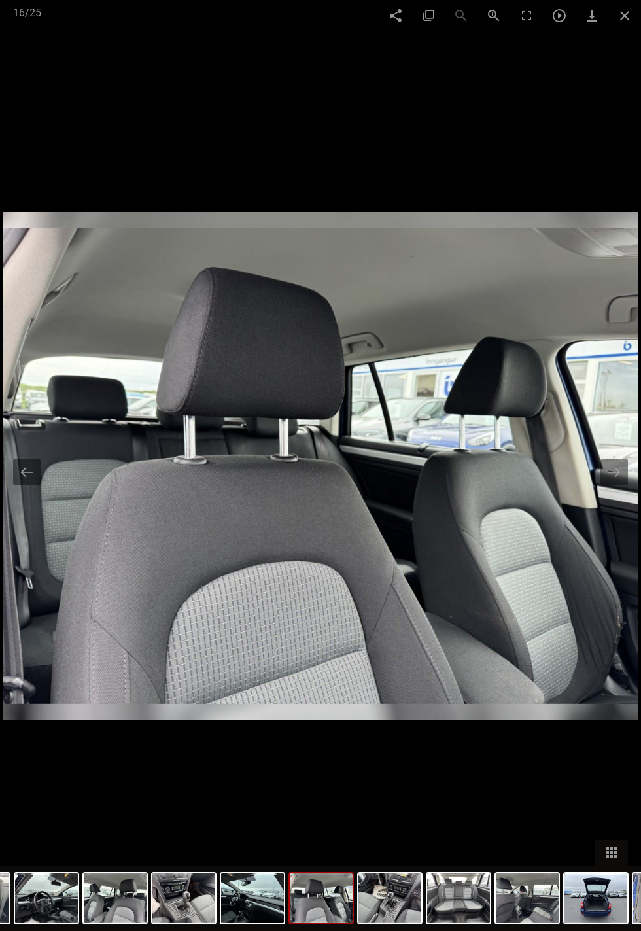
click at [627, 467] on button at bounding box center [614, 472] width 27 height 26
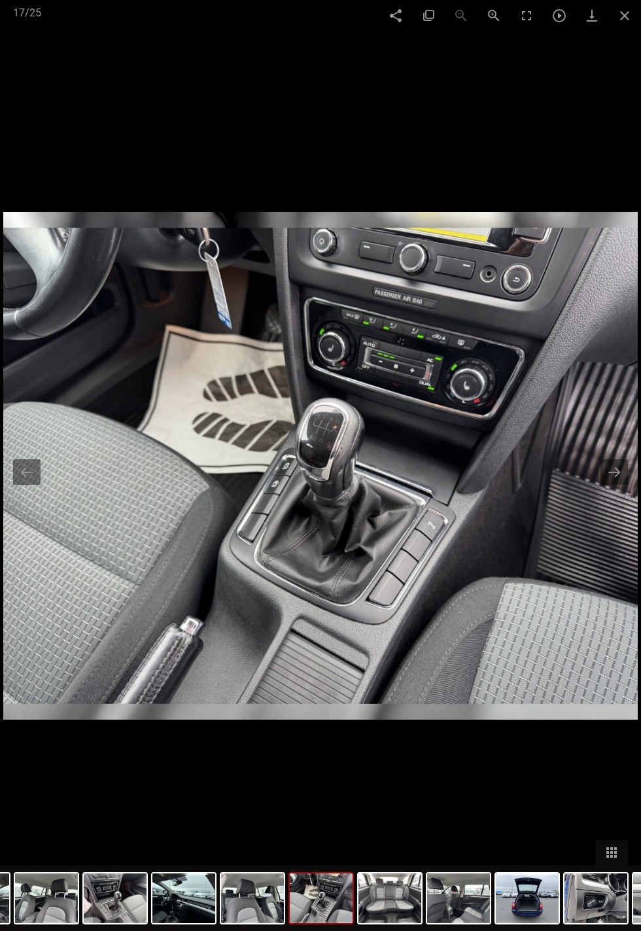
click at [626, 459] on button at bounding box center [614, 472] width 27 height 26
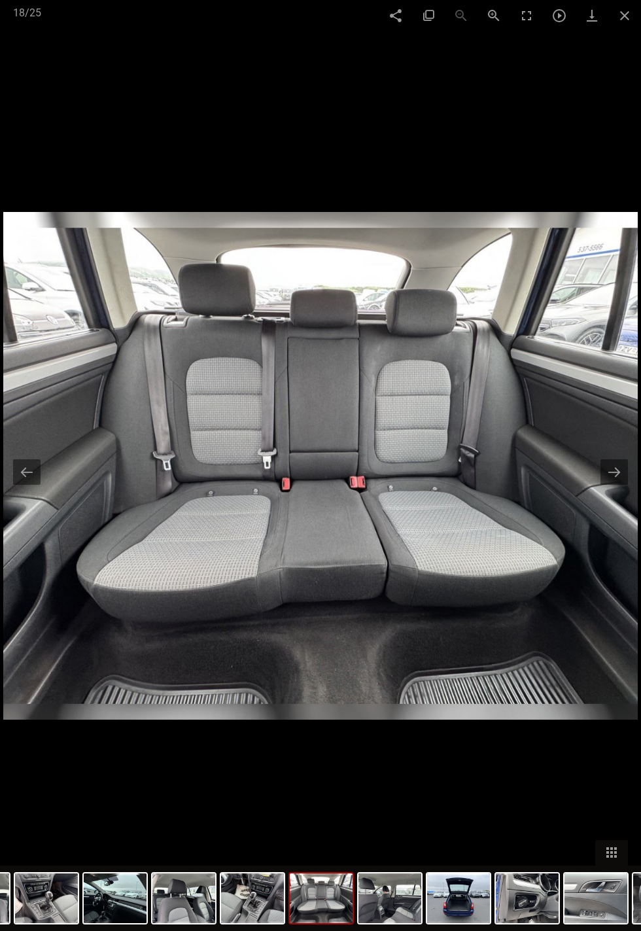
click at [627, 461] on button at bounding box center [614, 472] width 27 height 26
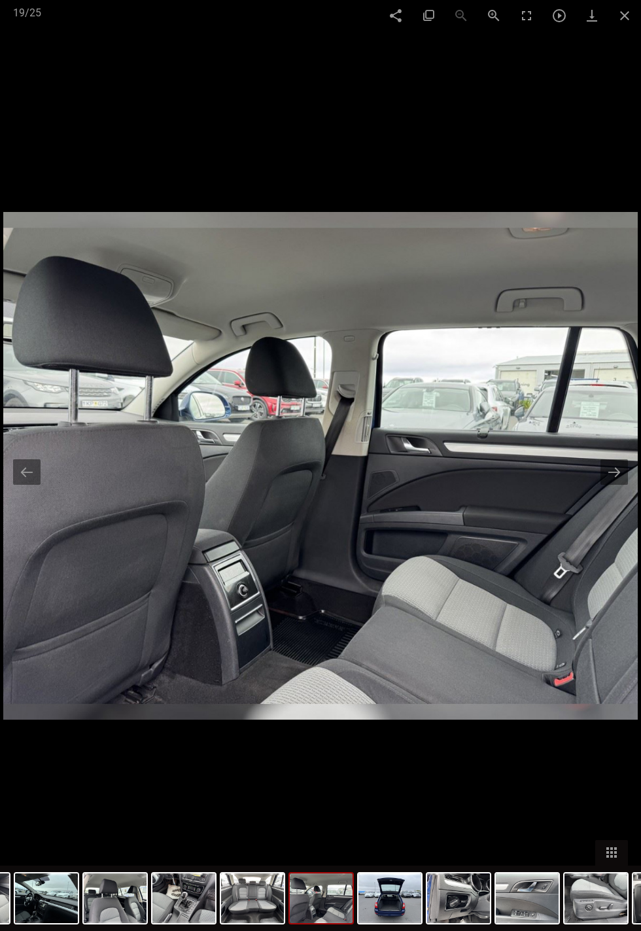
click at [627, 459] on button at bounding box center [614, 472] width 27 height 26
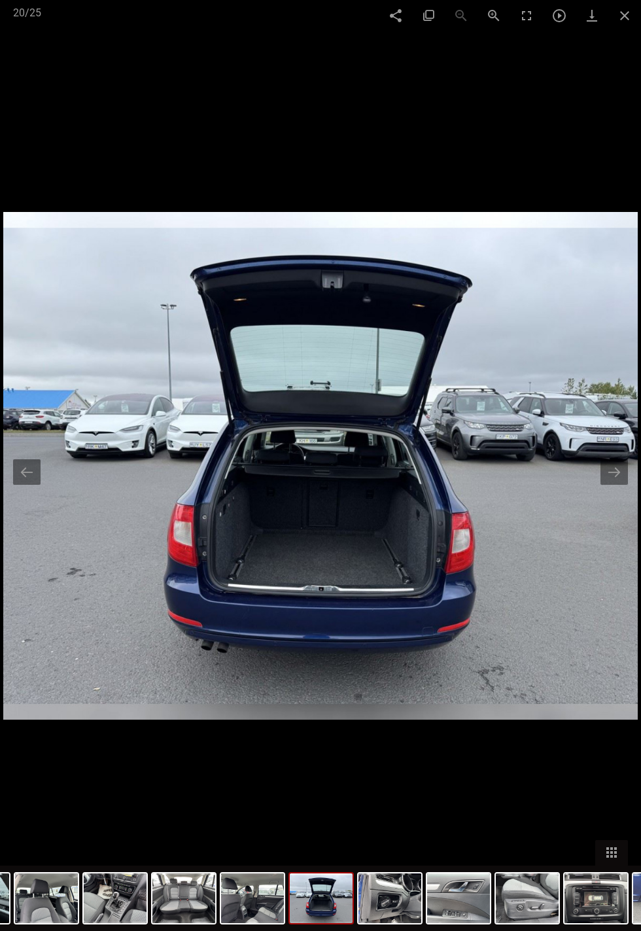
click at [622, 463] on button at bounding box center [614, 472] width 27 height 26
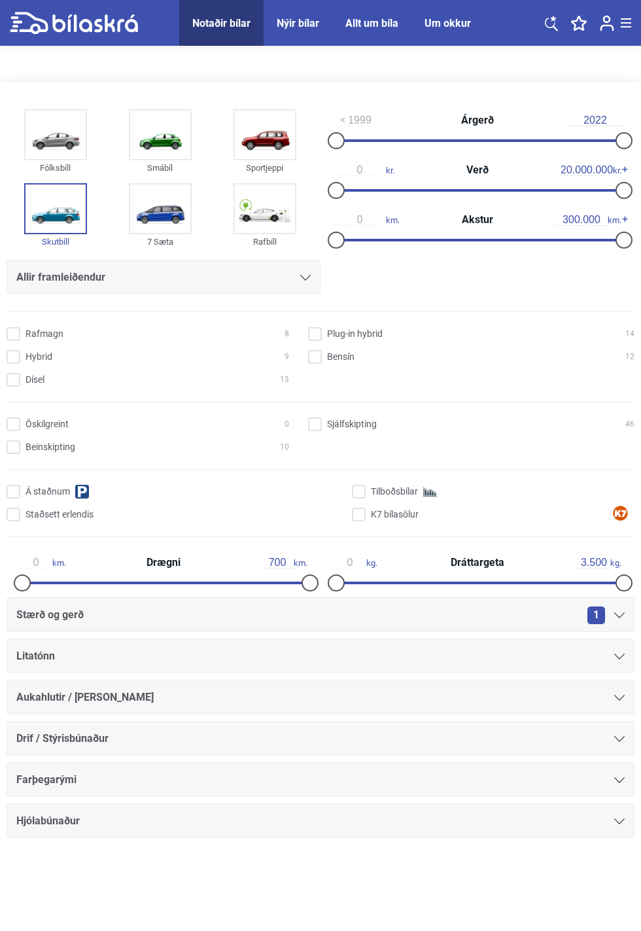
scroll to position [1460, 0]
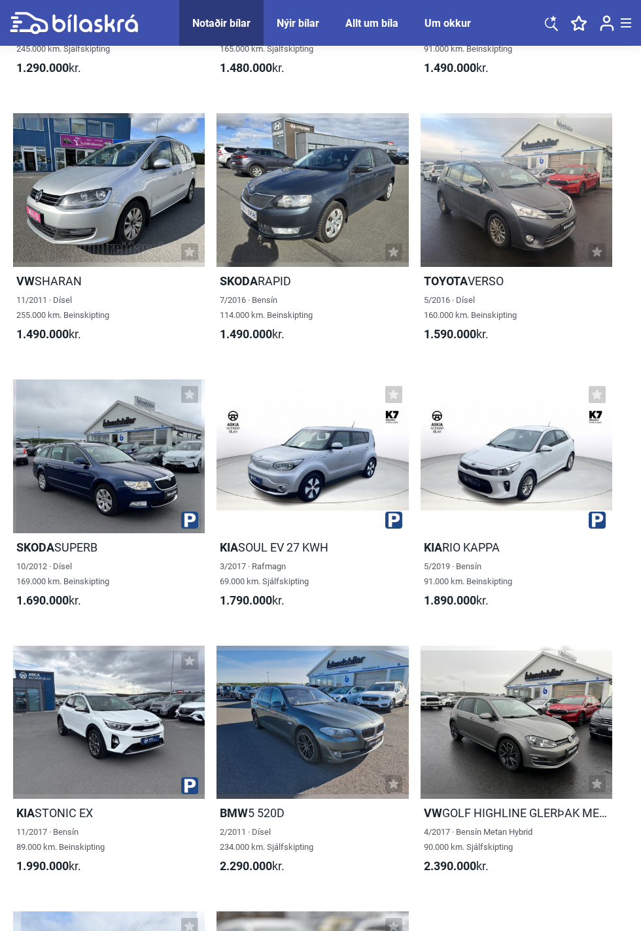
click at [626, 4] on nav at bounding box center [585, 23] width 93 height 46
